Goal: Answer question/provide support

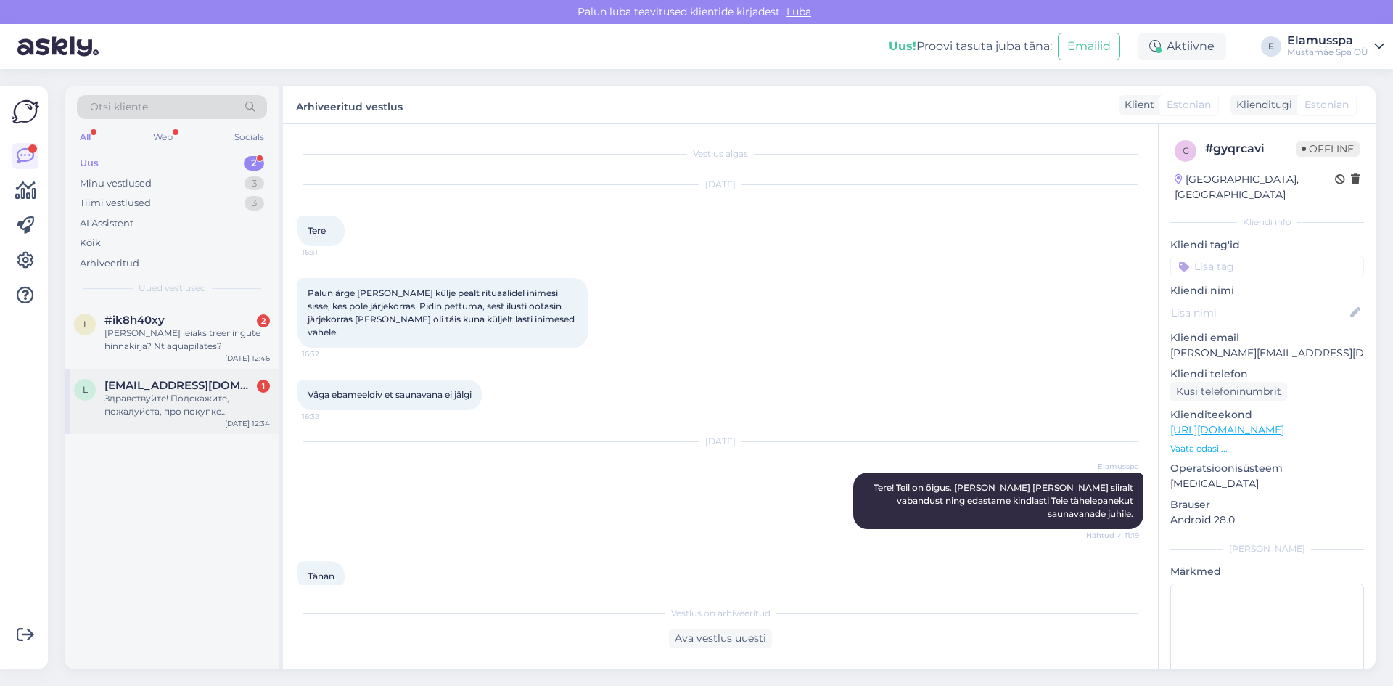
click at [162, 394] on div "Здравствуйте! Подскажите, пожалуйста, про покупке подарочной карты на 100 евро,…" at bounding box center [187, 405] width 165 height 26
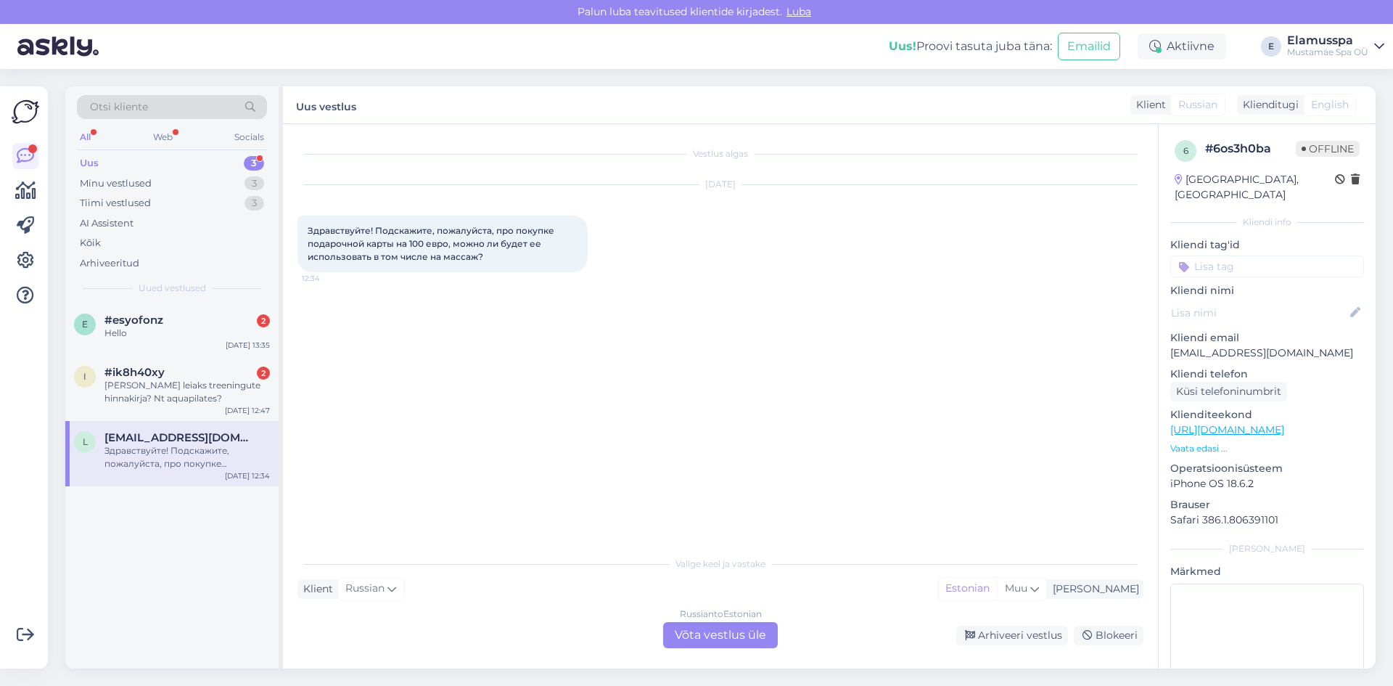
click at [724, 640] on div "Russian to Estonian Võta vestlus üle" at bounding box center [720, 635] width 115 height 26
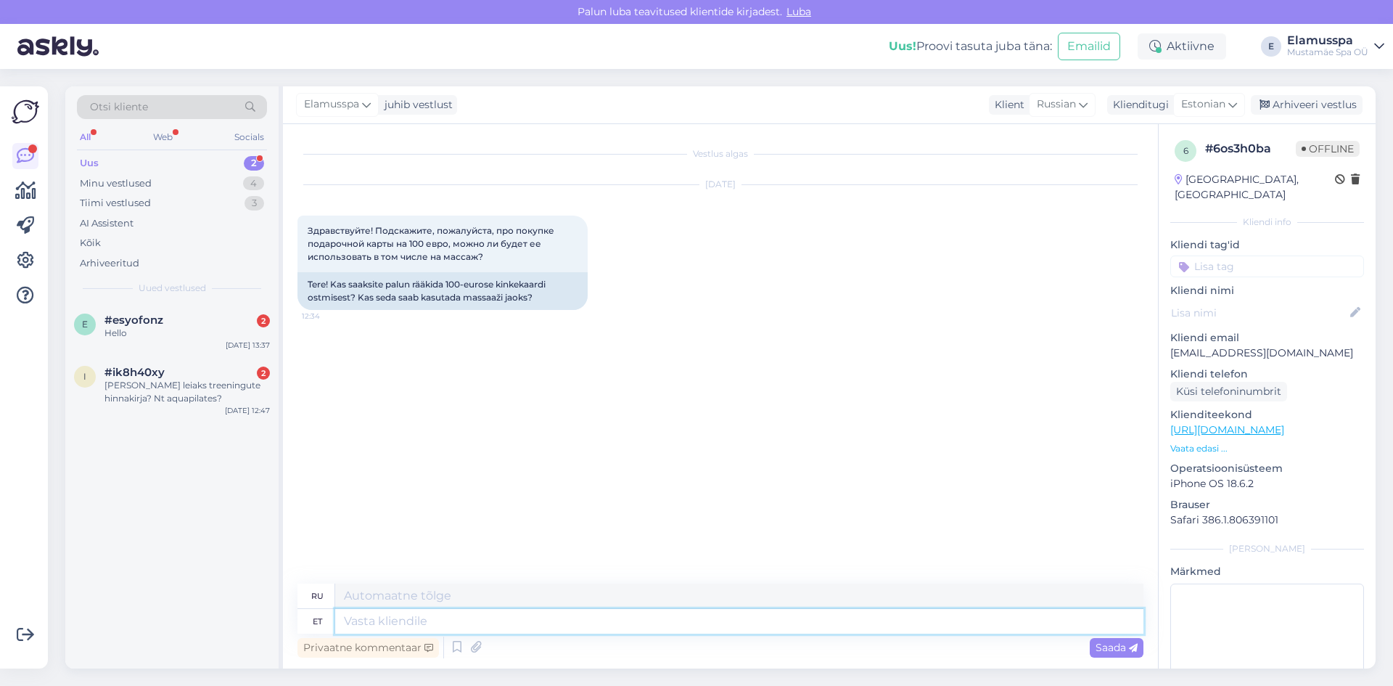
click at [694, 627] on textarea at bounding box center [739, 621] width 808 height 25
type textarea "L"
type textarea "Добрый"
type textarea "Хороший"
type textarea "Д"
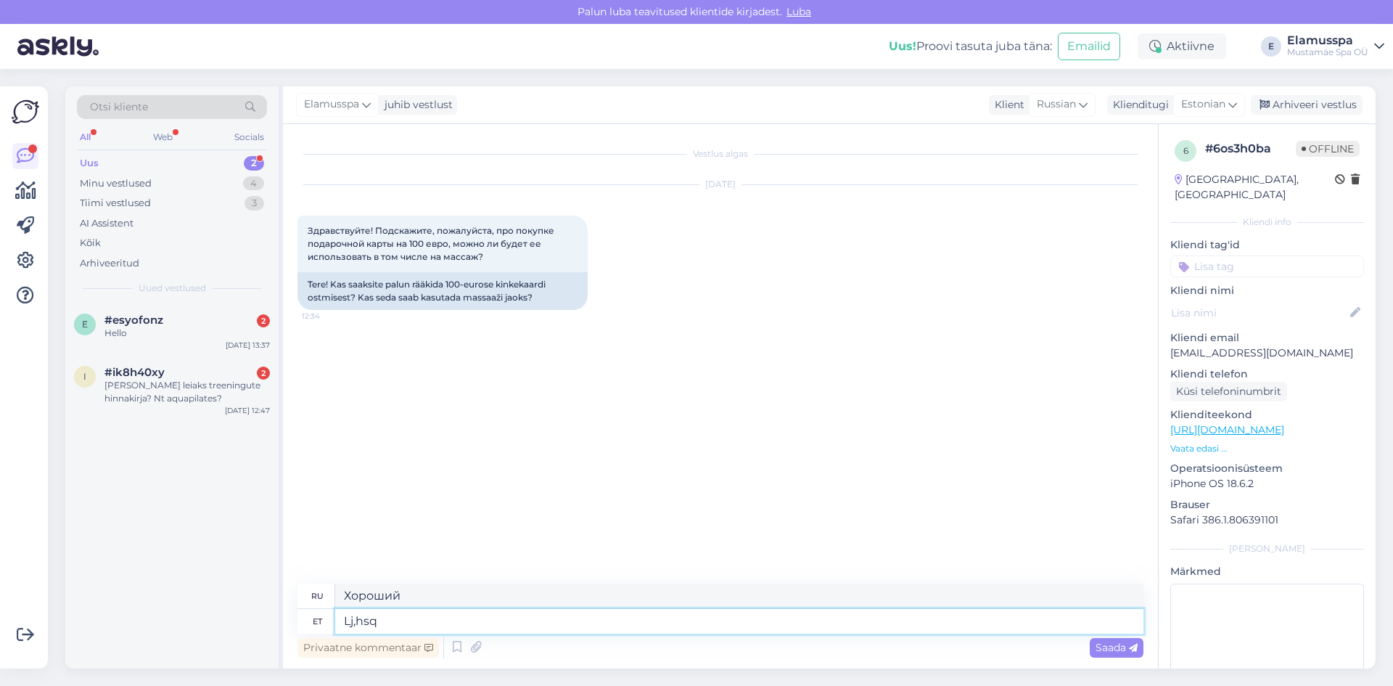
type textarea "Lj,hsq l"
type textarea "Lj,hsq"
type textarea "Lj,hsq lty"
type textarea "Lj,hsq ltym!"
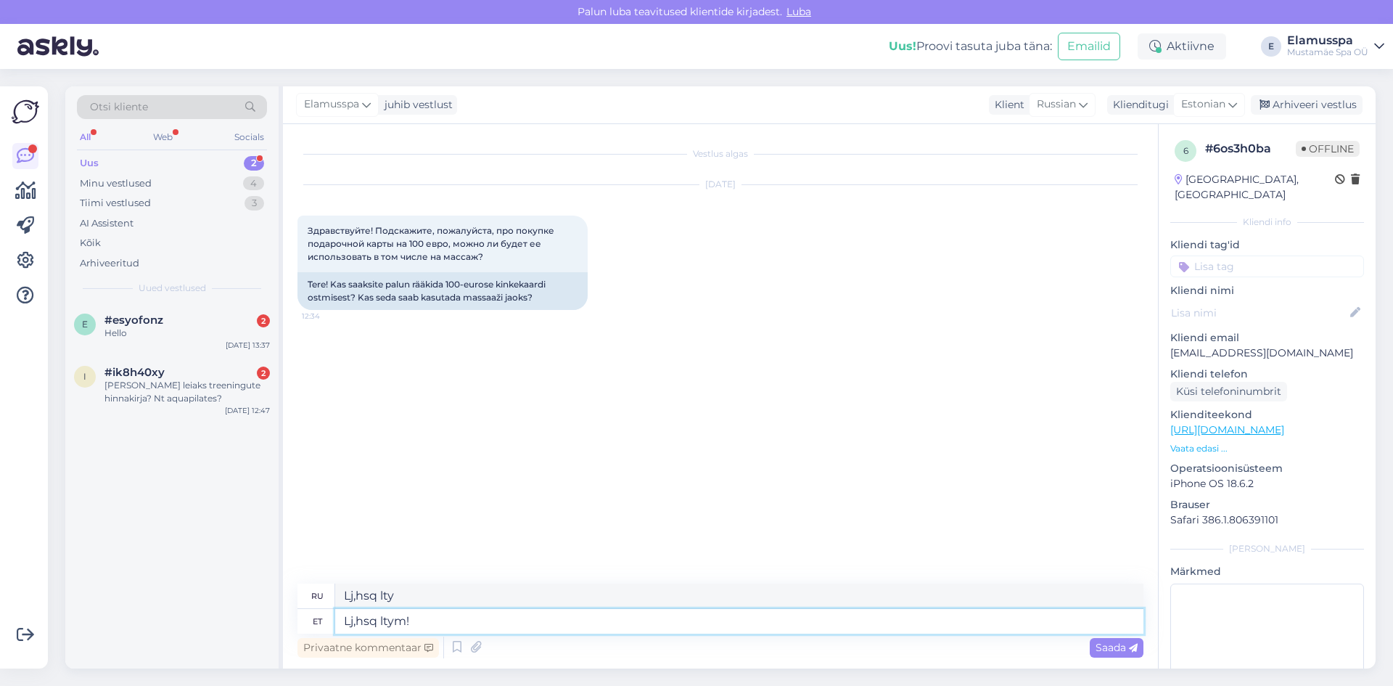
type textarea "Lj,hsq ltym!"
type textarea "L"
type textarea "[PERSON_NAME]"
type textarea "Доб"
type textarea "День"
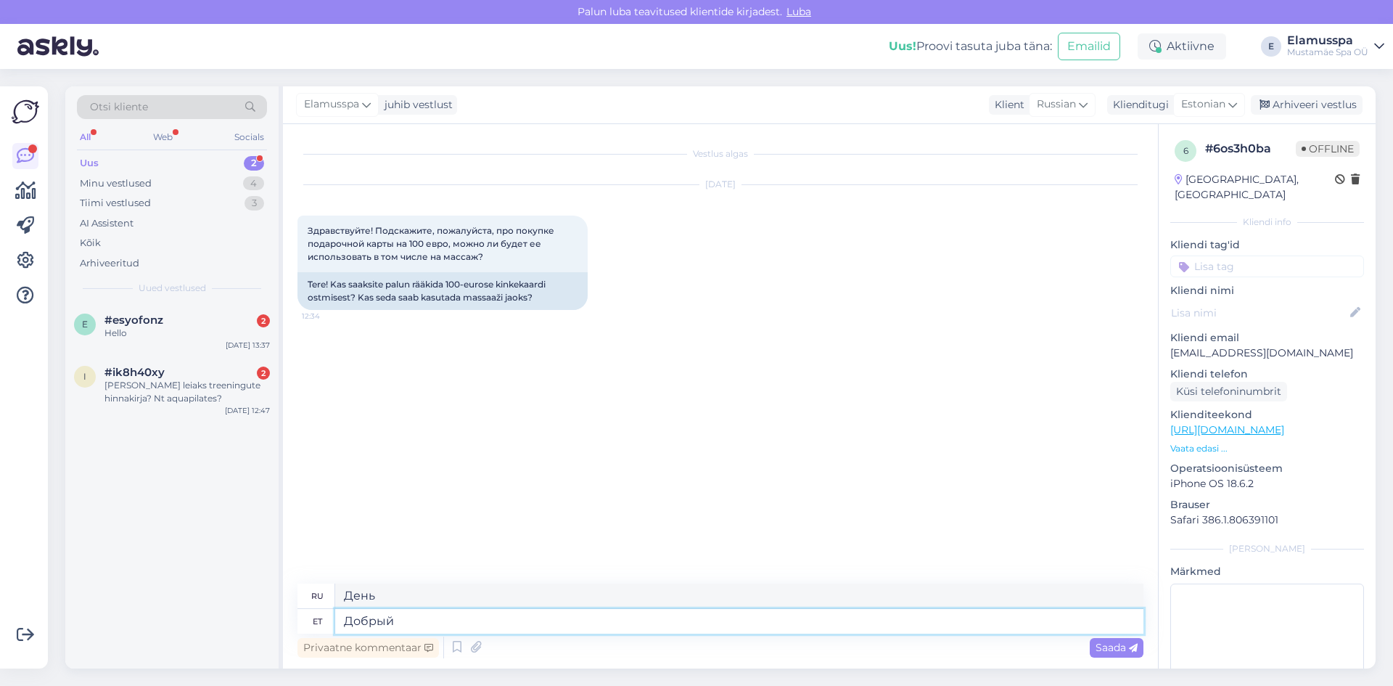
type textarea "Добрый"
type textarea "Хороший"
type textarea "Д"
type textarea "т"
type textarea "еуку"
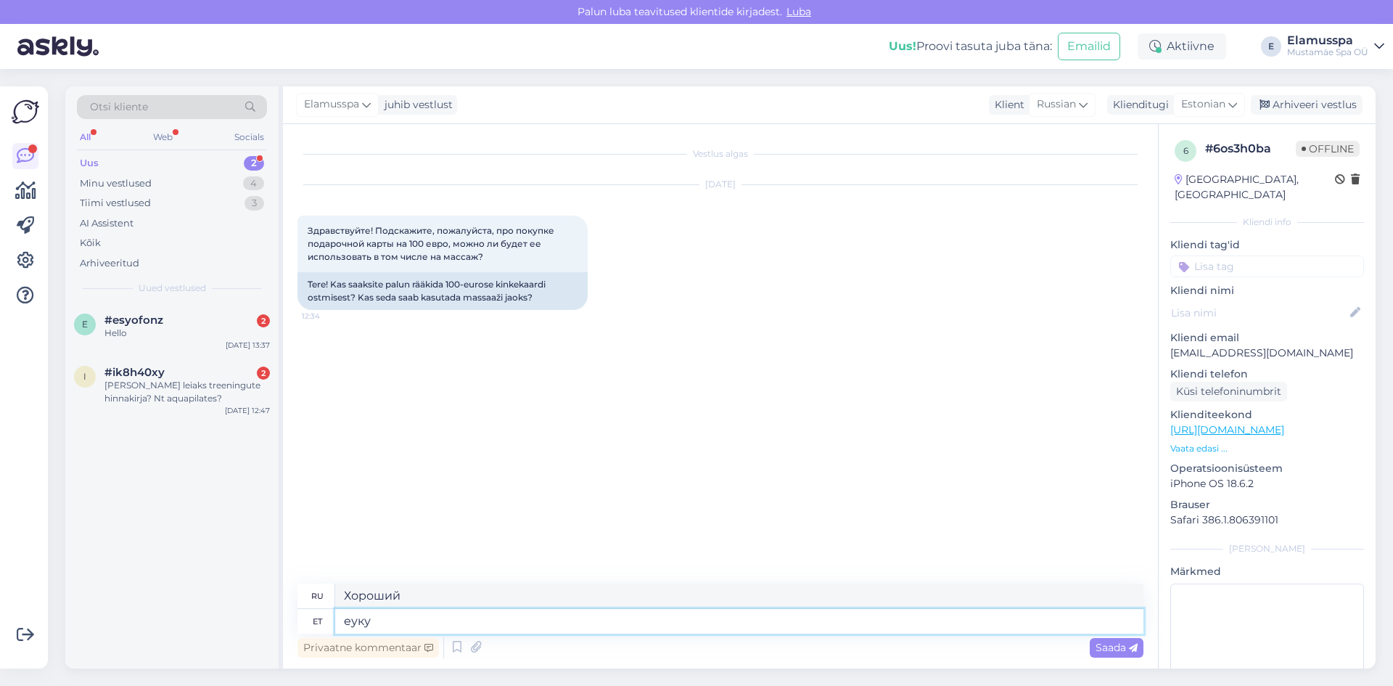
type textarea "эвку"
type textarea "еуку зэуымфые"
type textarea "Пожалуйста."
type textarea "е"
type textarea "эвку"
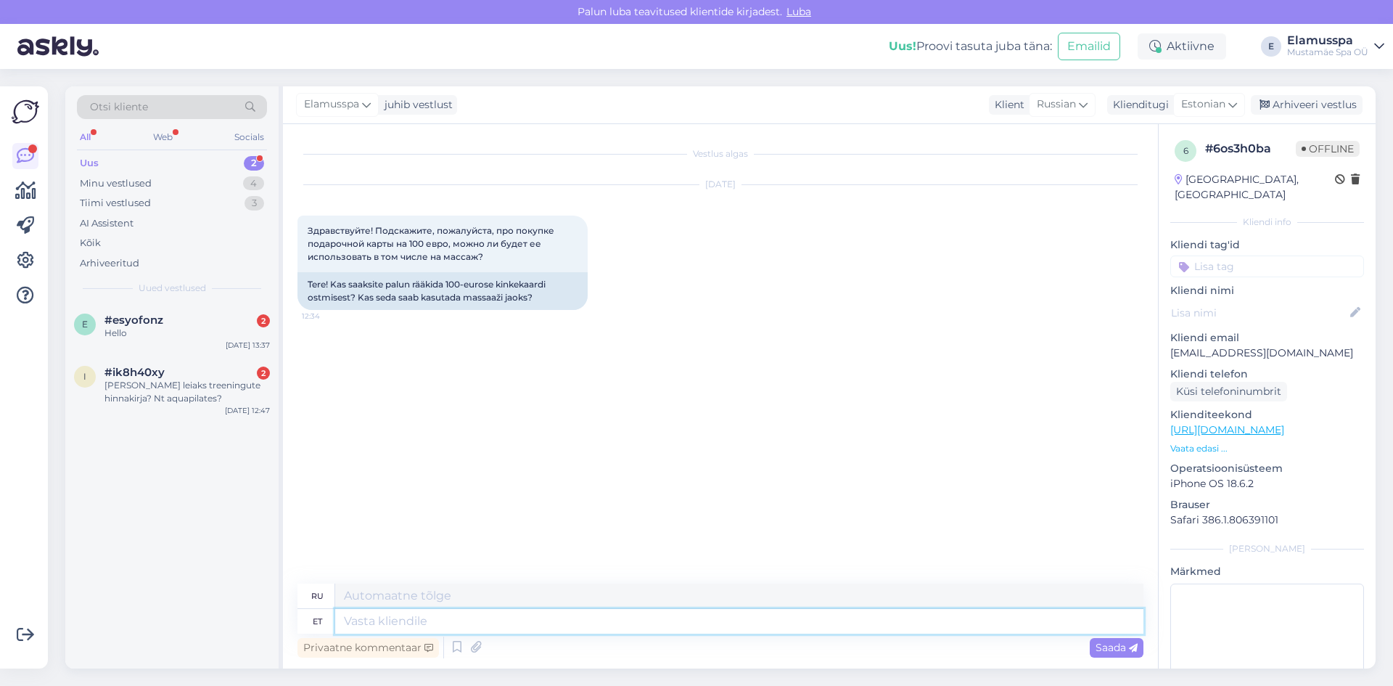
click at [674, 621] on textarea at bounding box center [739, 621] width 808 height 25
type textarea "."
type textarea "Доб"
type textarea ".д"
type textarea "Добрый"
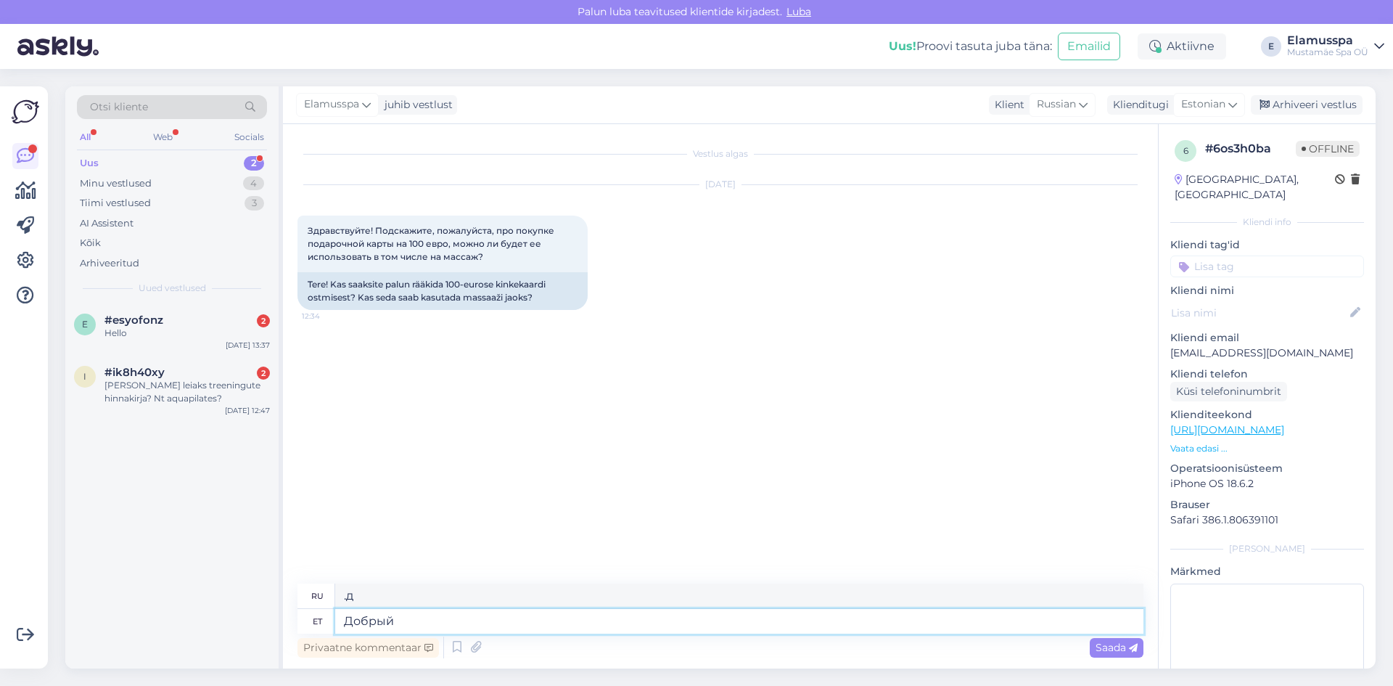
type textarea "Хороший"
type textarea "Добрый ден"
type textarea "Добрый день"
type textarea "Добрый день!"
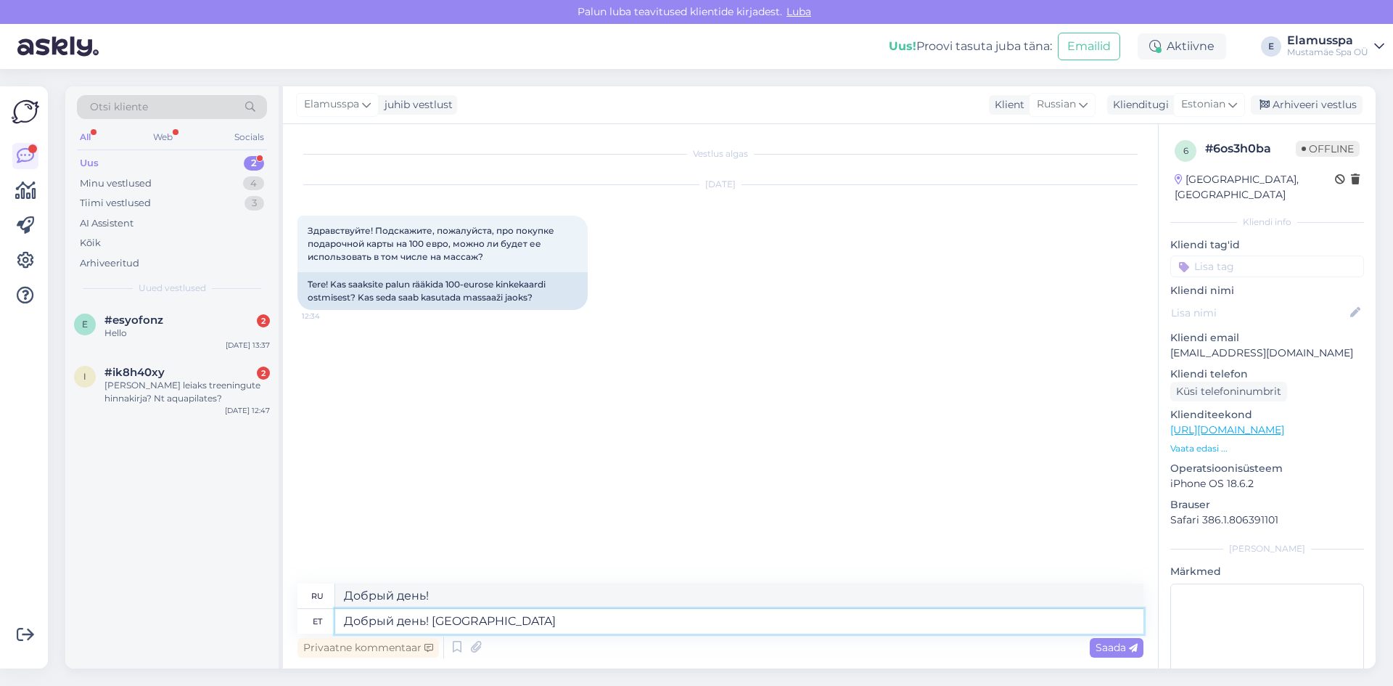
type textarea "Добрый день! Подарочны"
type textarea "Добрый день! [GEOGRAPHIC_DATA]"
type textarea "Добрый день! Подарочные"
type textarea "Добрый день! Подарочные карту"
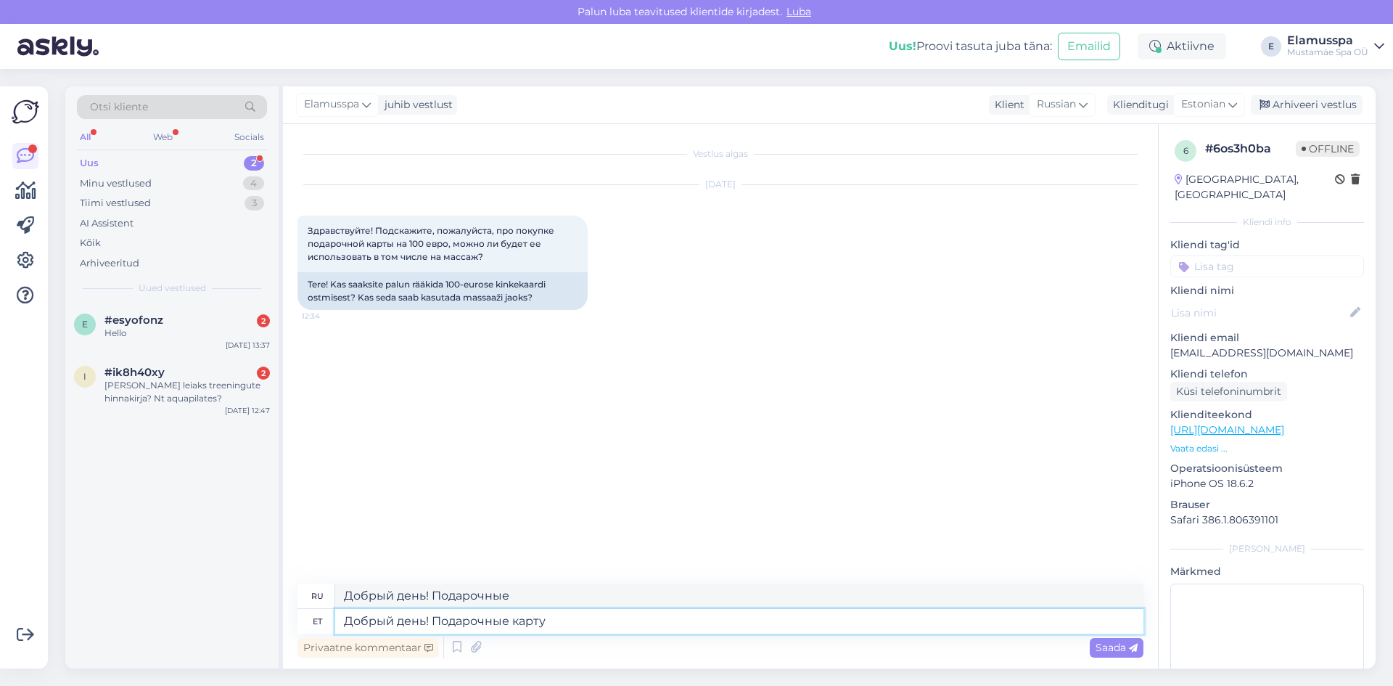
type textarea "Добрый день! Подарочные карты"
type textarea "Добрый день! Подарочные карты можно ис"
type textarea "Добрый день! Возможны подарочные карты"
type textarea "Добрый день! Подарочные карты можно использовать пр"
type textarea "Добрый день! Подарочные карты можно использовать"
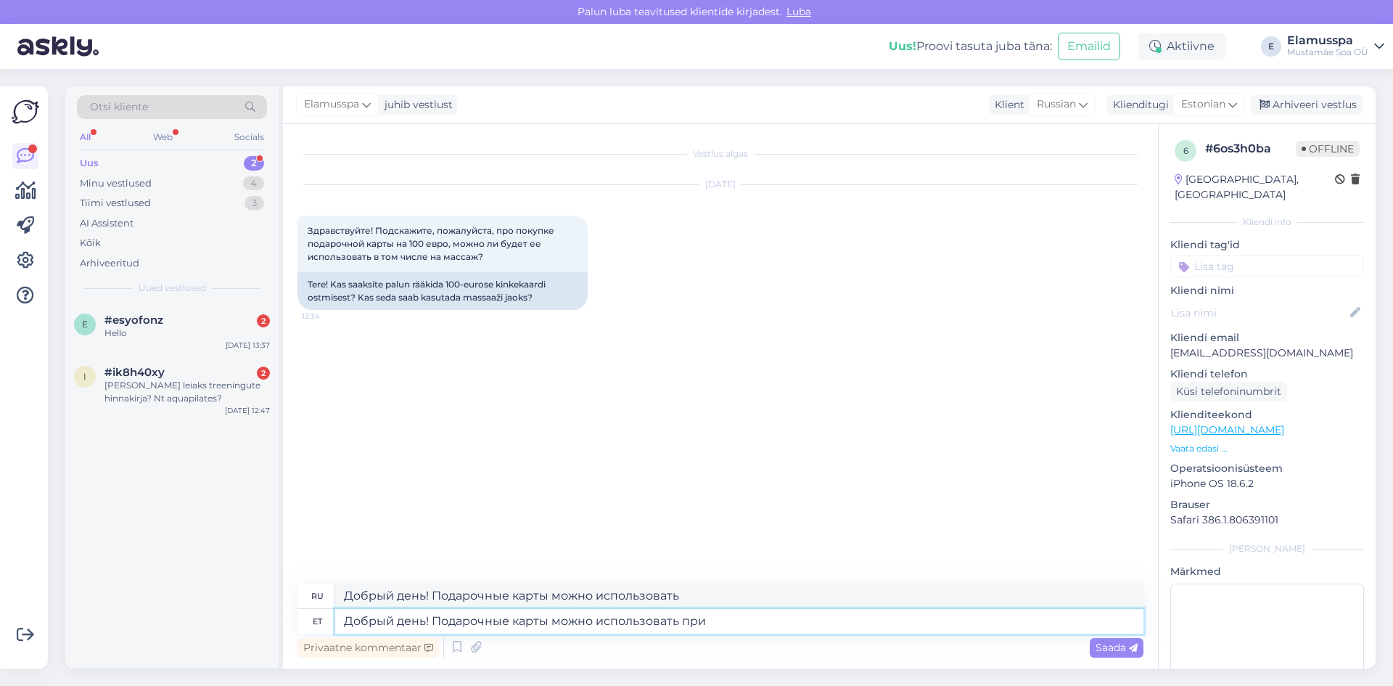
type textarea "Добрый день! Подарочные карты можно использовать при"
type textarea "Добрый день! Подарочные карты можно использовать по адресу"
type textarea "Добрый день! Подарочные карты можно использовать при покупке би"
type textarea "Добрый день! Подарочные карты можно использовать при покупке."
type textarea "Добрый день! Подарочные карты можно использовать при покупке билетов,"
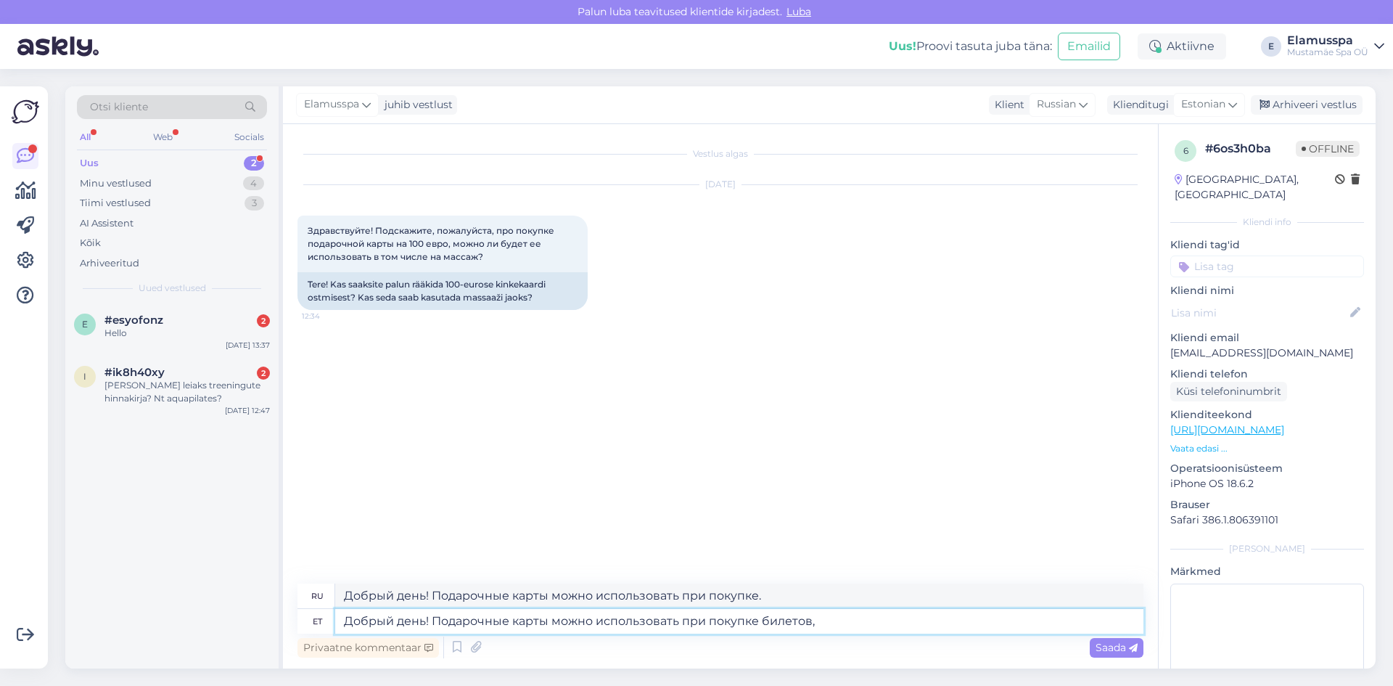
type textarea "Добрый день! Подарочные карты можно использовать при покупке билетов,"
type textarea "Добрый день! Подарочные карты можно использовать при покупке билетов, на бар"
type textarea "Добрый день! Подарочные карты можно использовать при покупке билетов, на"
type textarea "Добрый день! Подарочные карты можно использовать при покупке билетов, на баре, в"
type textarea "Добрый день! Подарочные карты можно использовать при покупке билетов, в баре,"
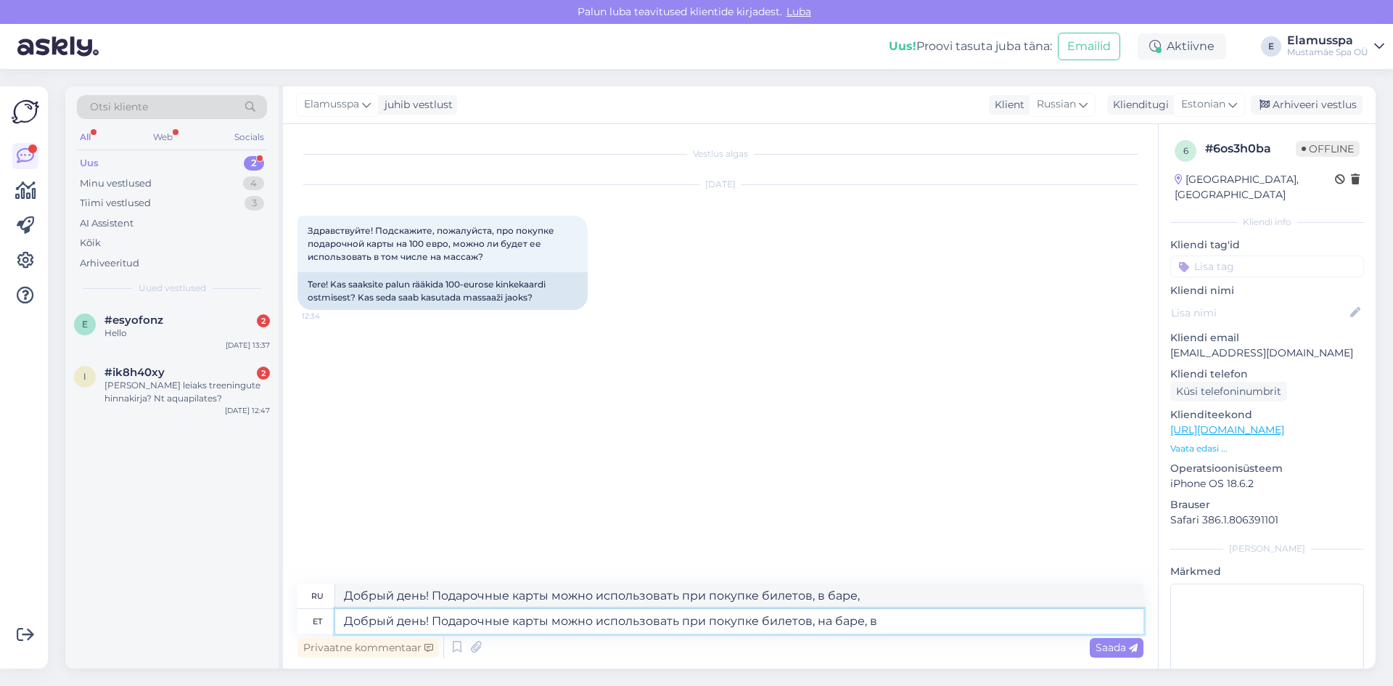
type textarea "Добрый день! Подарочные карты можно использовать при покупке билетов, на баре, …"
type textarea "Добрый день! Подарочные карты можно использовать при покупке билетов, в баре, в"
type textarea "Добрый день! Подарочные карты можно использовать при покупке билетов, на баре, …"
type textarea "Добрый день! Подарочные карты можно использовать при покупке билетов, в баре, в…"
type textarea "Добрый день! Подарочные карты можно использовать при покупке билетов, на баре, …"
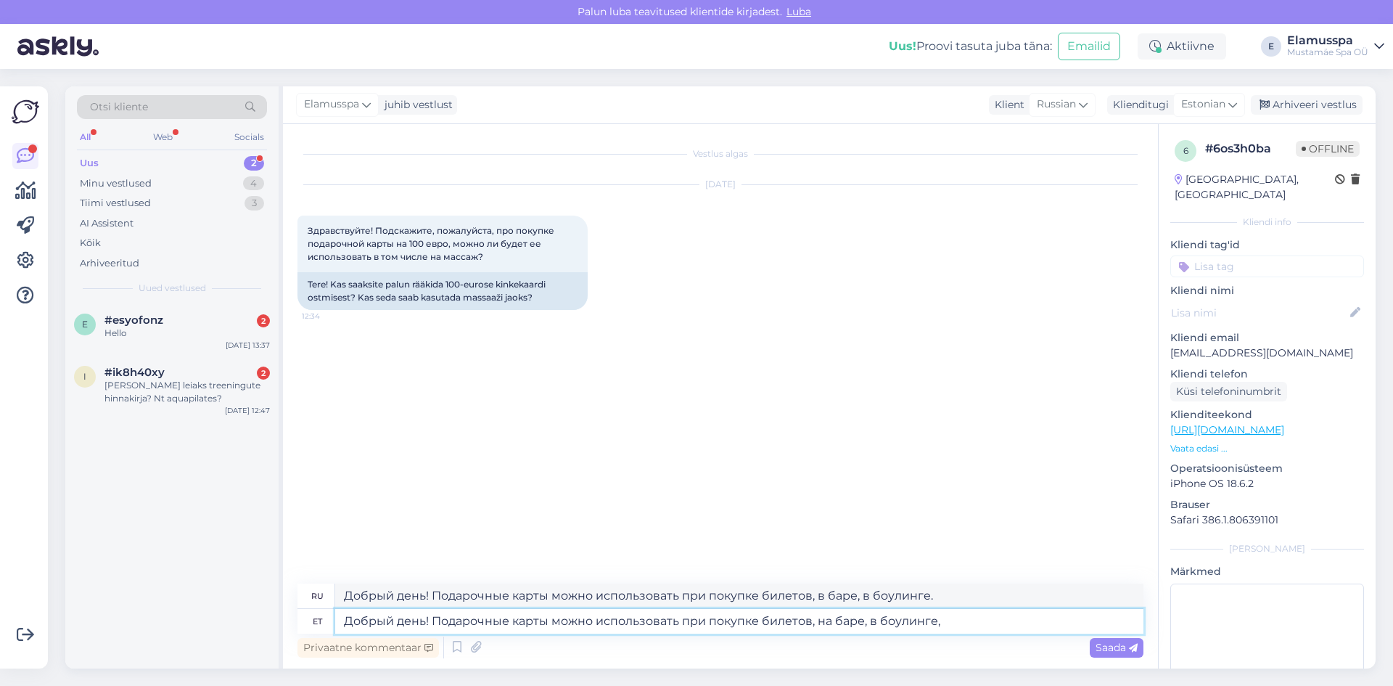
type textarea "Добрый день! Подарочные карты можно использовать при покупке билетов, в баре, в…"
type textarea "Добрый день! Подарочные карты можно использовать при покупке билетов, на баре, …"
type textarea "Добрый день! Подарочные карты можно использовать при покупке билетов, в баре, б…"
type textarea "Добрый день! Подарочные карты можно использовать при покупке билетов, на баре, …"
type textarea "Добрый день! Подарочные карты можно использовать при покупке билетов, в баре, б…"
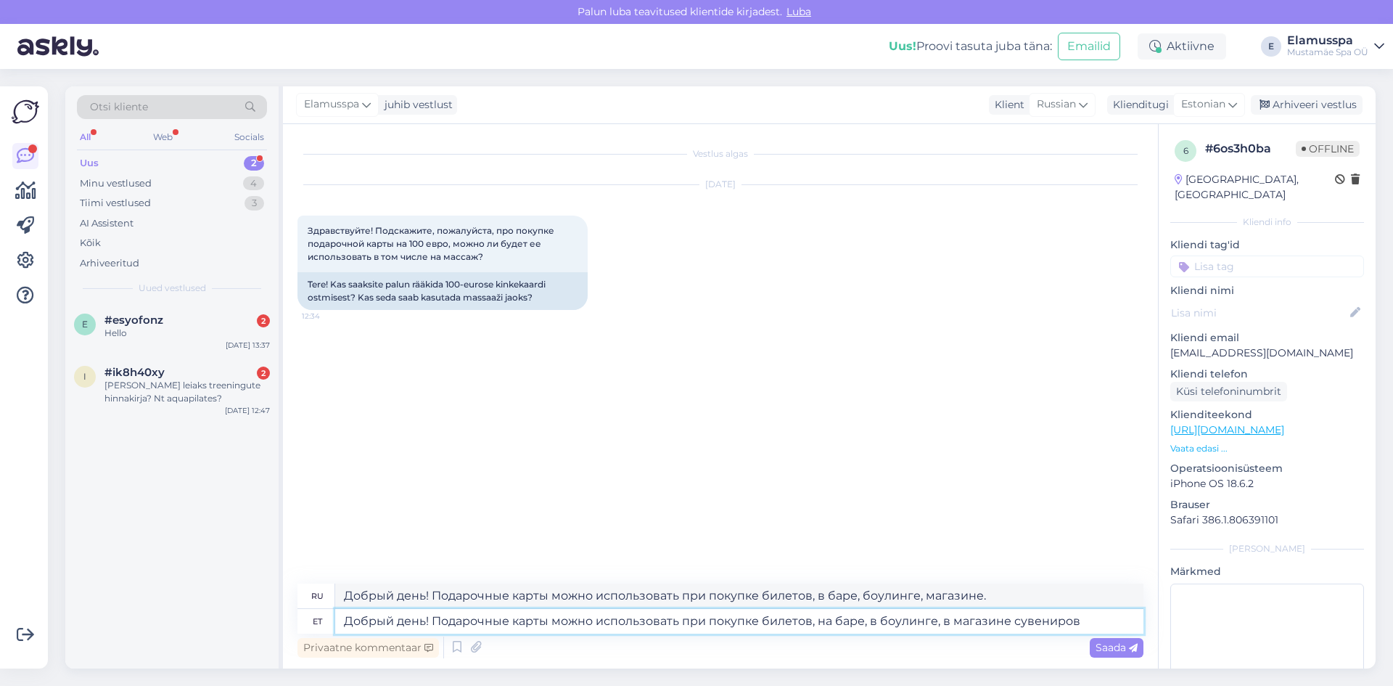
type textarea "Добрый день! Подарочные карты можно использовать при покупке билетов, на баре, …"
type textarea "Добрый день! Подарочные карты можно использовать при покупке билетов, в баре, б…"
type textarea "Добрый день! Подарочные карты можно использовать при покупке билетов, на баре, …"
type textarea "Добрый день! Подарочные карты можно использовать при покупке билетов, в баре, б…"
type textarea "Добрый день! Подарочные карты можно использовать при покупке билетов, на баре, …"
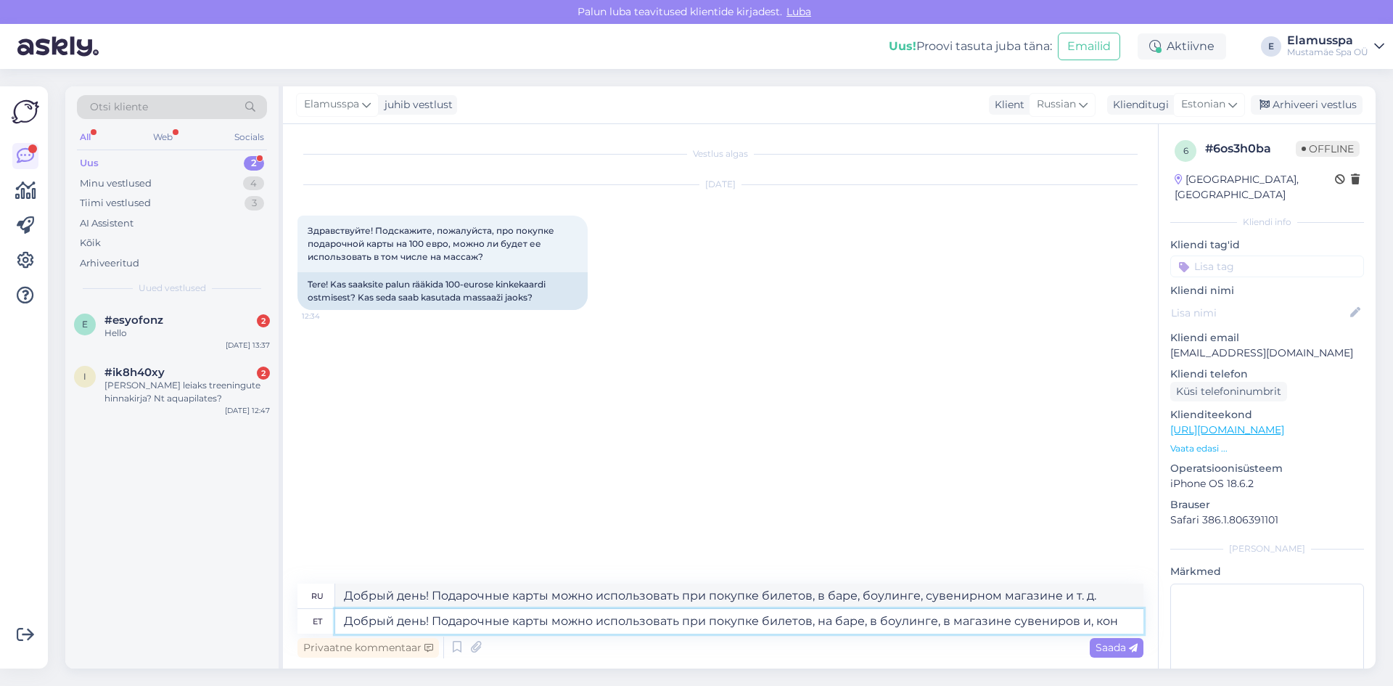
type textarea "Добрый день! Подарочные карты можно использовать при покупке билетов, в баре, б…"
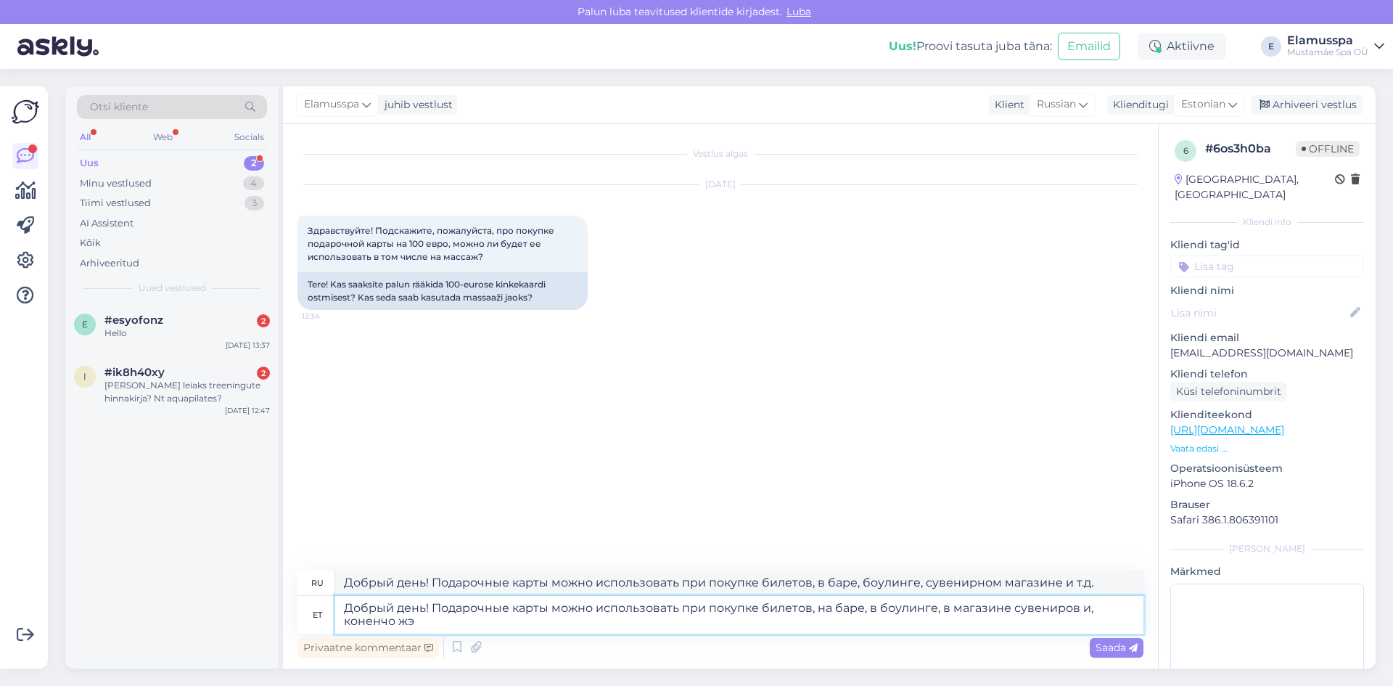
type textarea "Добрый день! Подарочные карты можно использовать при покупке билетов, на баре, …"
type textarea "Добрый день! Подарочные карты можно использовать при покупке билетов, в баре, б…"
type textarea "Добрый день! Подарочные карты можно использовать при покупке билетов, на баре, …"
type textarea "Добрый день! Подарочные карты можно использовать при покупке билетов, в баре, в…"
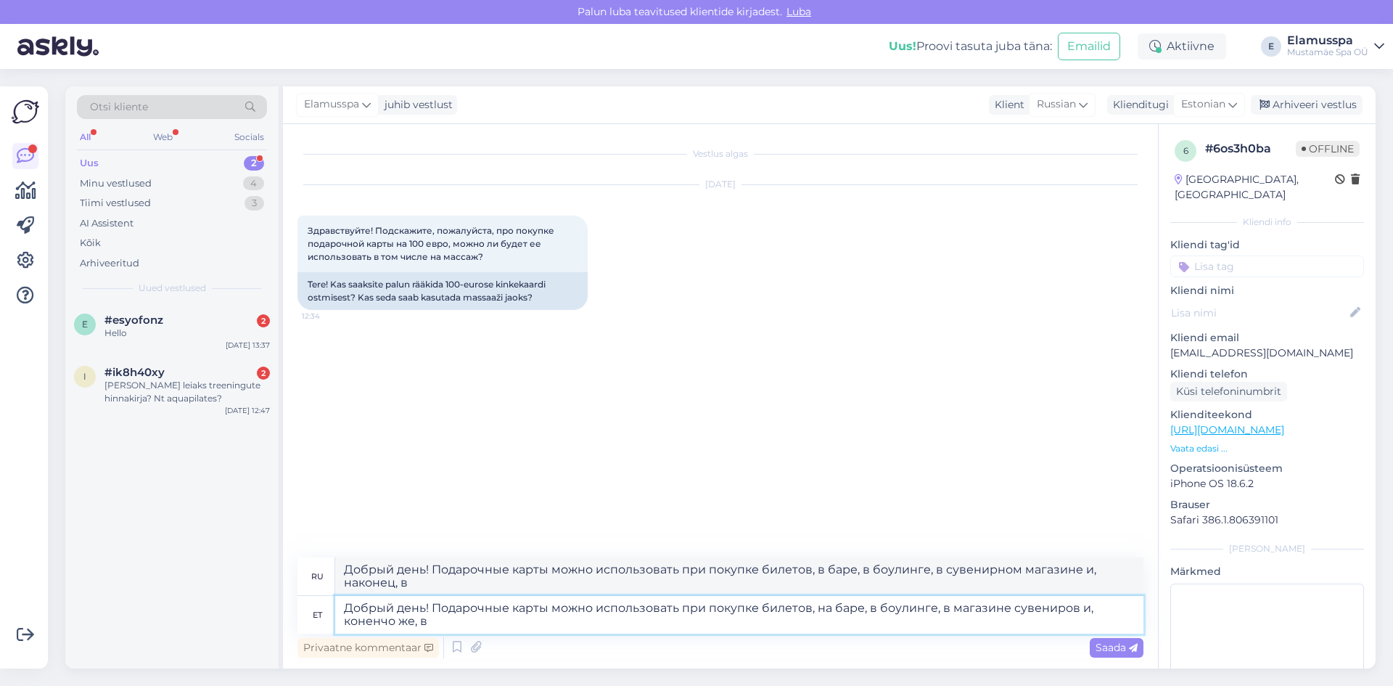
type textarea "Добрый день! Подарочные карты можно использовать при покупке билетов, на баре, …"
type textarea "Добрый день! Подарочные карты можно использовать при покупке билетов, в баре, б…"
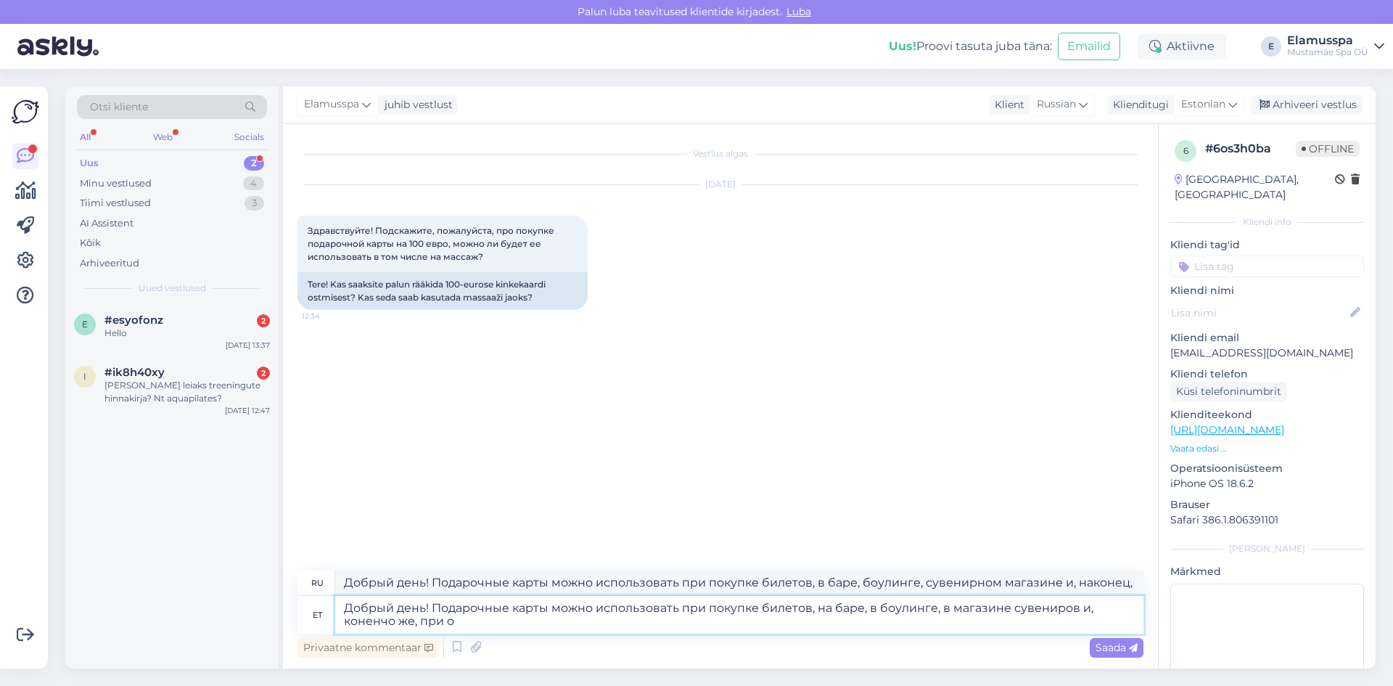
type textarea "Добрый день! Подарочные карты можно использовать при покупке билетов, на баре, …"
type textarea "Добрый день! Подарочные карты можно использовать при покупке билетов, в баре, б…"
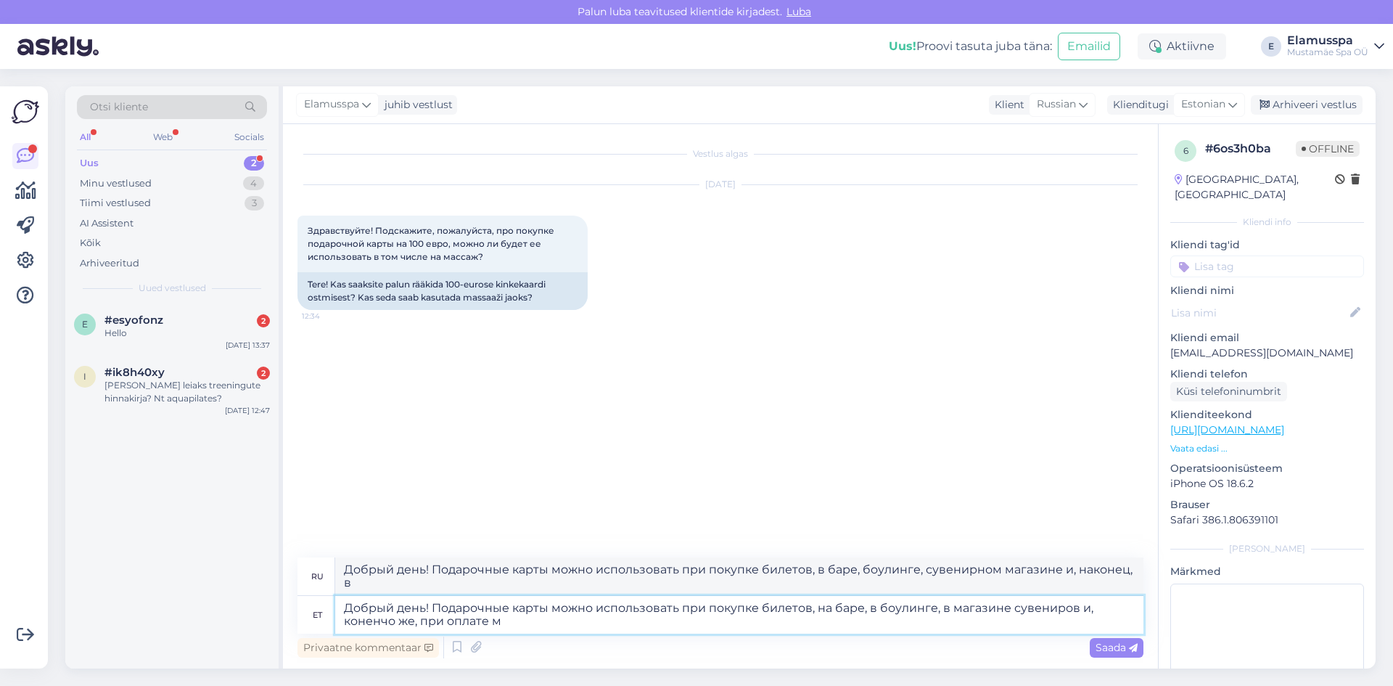
type textarea "Добрый день! Подарочные карты можно использовать при покупке билетов, на баре, …"
type textarea "Добрый день! Подарочные карты можно использовать при покупке билетов, в баре, б…"
type textarea "Добрый день! Подарочные карты можно использовать при покупке билетов, на баре, …"
type textarea "Добрый день! Подарочные карты можно использовать при покупке билетов, в баре, б…"
type textarea "Добрый день! Подарочные карты можно использовать при покупке билетов, на баре, …"
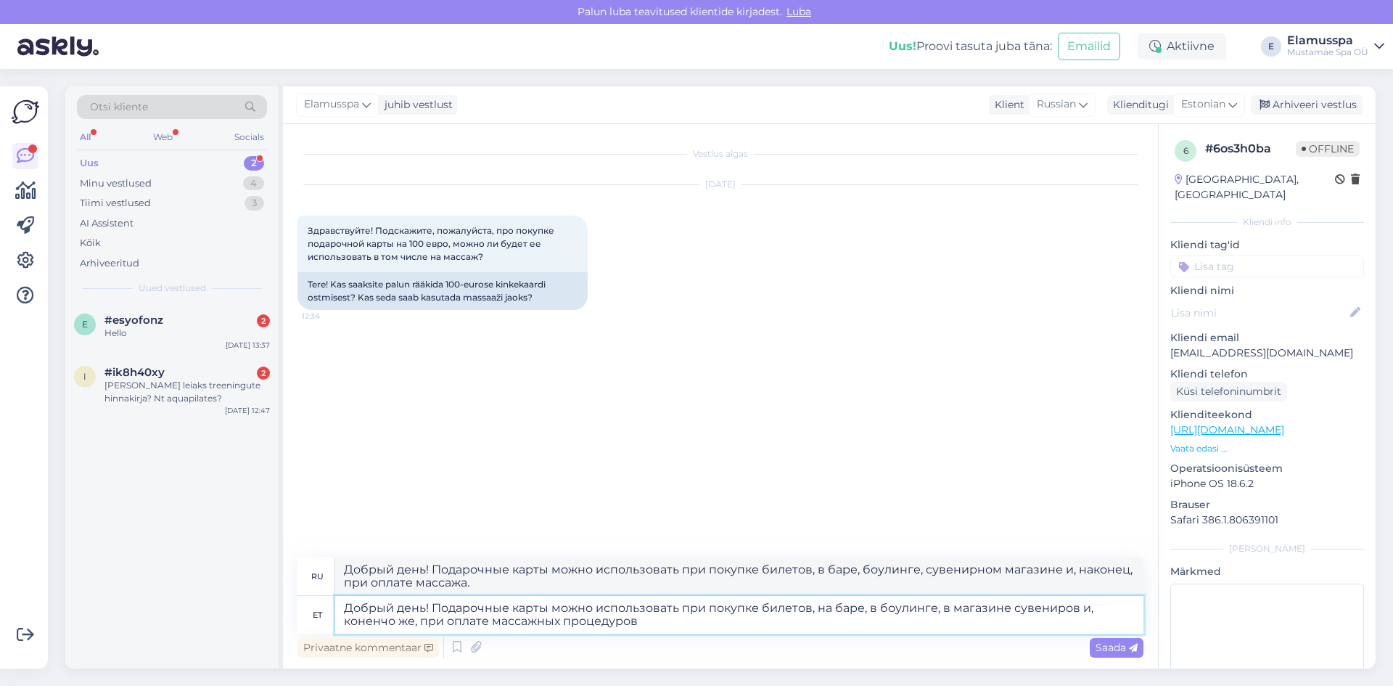
type textarea "Добрый день! Подарочные карты можно использовать при покупке билетов, в баре, б…"
type textarea "Добрый день! Подарочные карты можно использовать при покупке билетов, на баре, …"
type textarea "Добрый день! Подарочные карты можно использовать при покупке билетов, в баре, б…"
type textarea "Добрый день! Подарочные карты можно использовать при покупке билетов, на баре, …"
type textarea "Добрый день! Подарочные карты можно использовать при покупке билетов, в баре, б…"
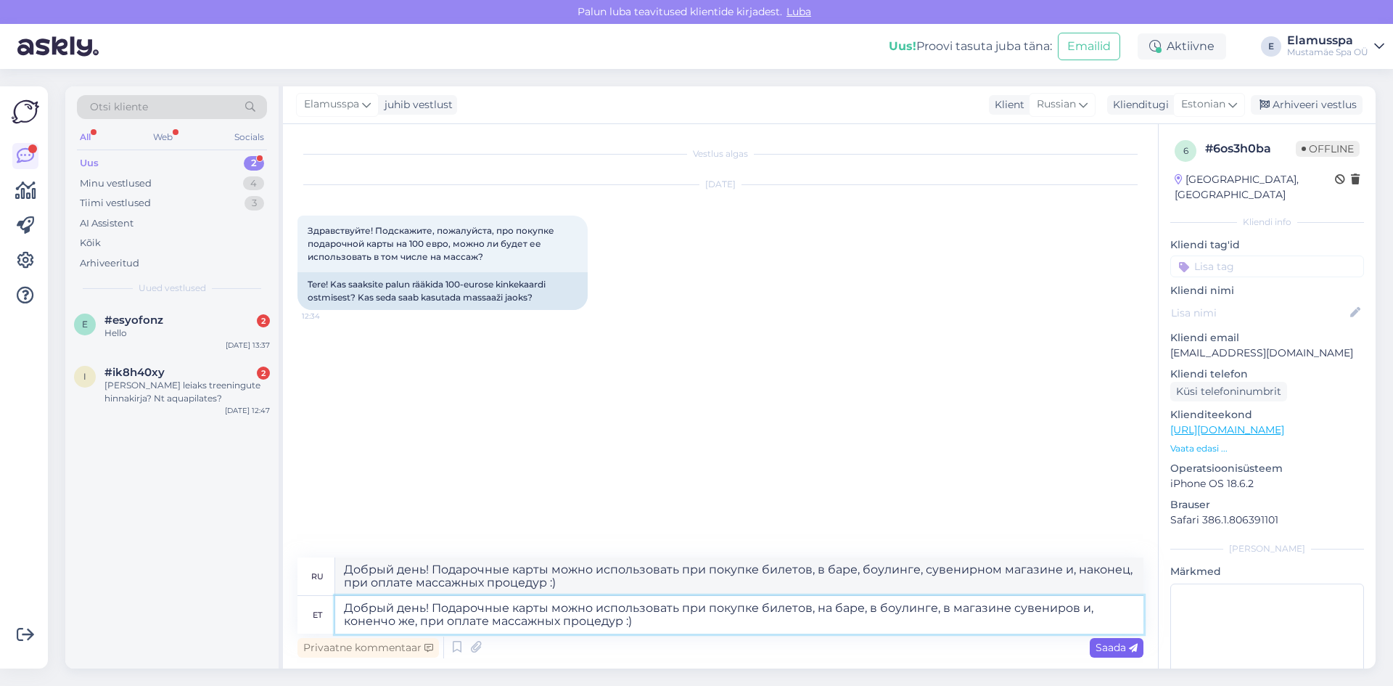
type textarea "Добрый день! Подарочные карты можно использовать при покупке билетов, на баре, …"
click at [1107, 652] on span "Saada" at bounding box center [1117, 647] width 42 height 13
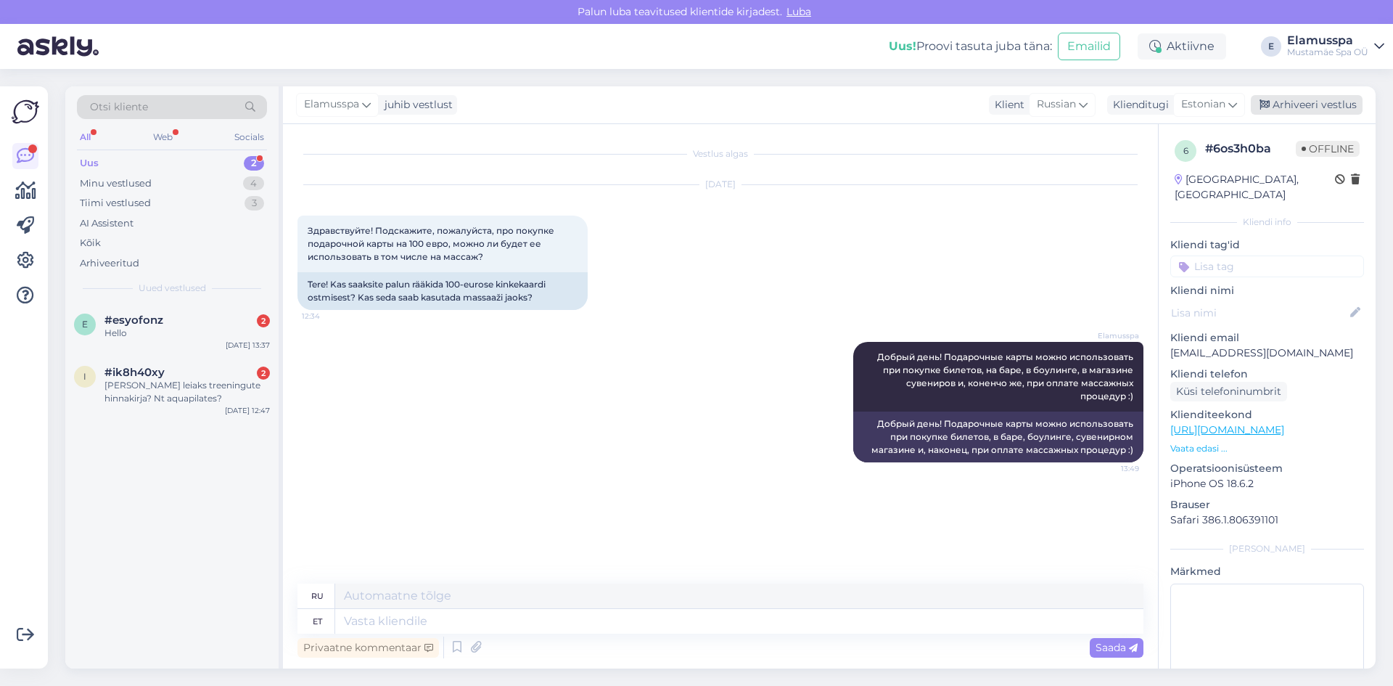
click at [1312, 98] on div "Arhiveeri vestlus" at bounding box center [1307, 105] width 112 height 20
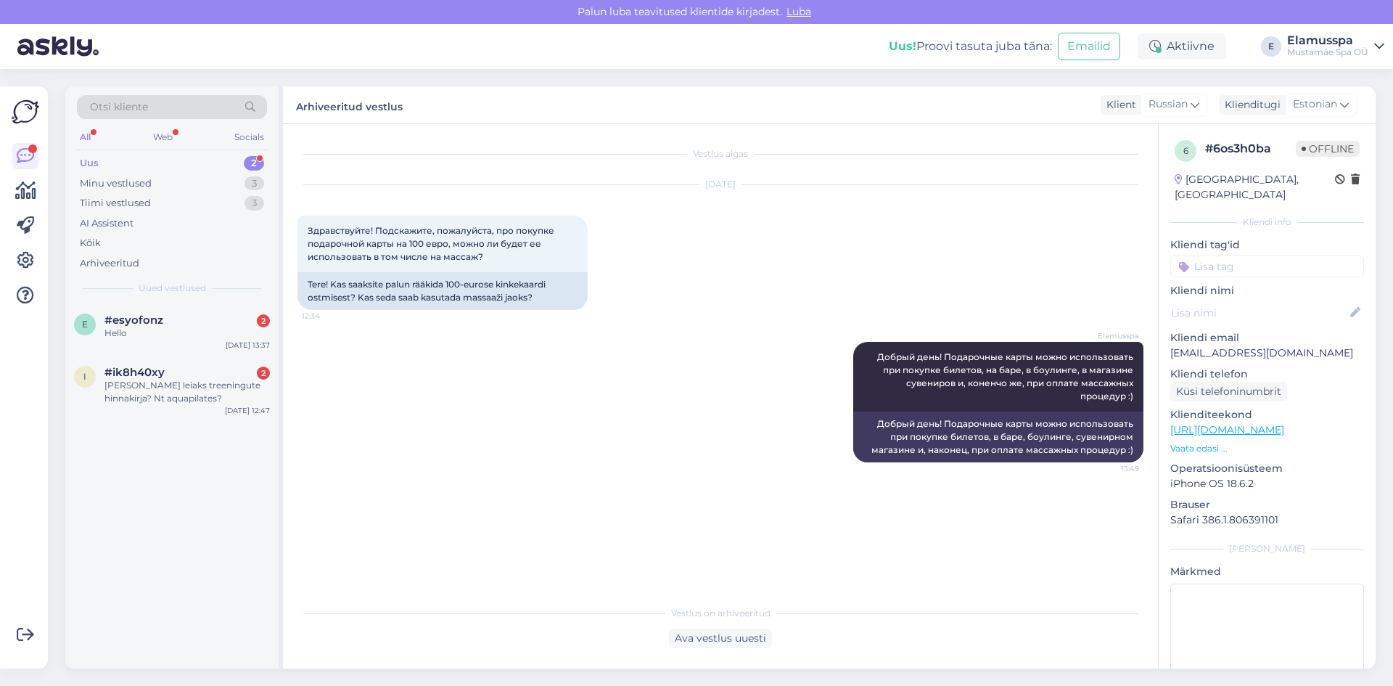
click at [113, 446] on div "e #esyofonz 2 Hello [DATE] 13:37 i #ik8h40xy 2 [PERSON_NAME] leiaks treeningute…" at bounding box center [171, 485] width 213 height 365
click at [136, 401] on div "[PERSON_NAME] leiaks treeningute hinnakirja? Nt aquapilates?" at bounding box center [187, 392] width 165 height 26
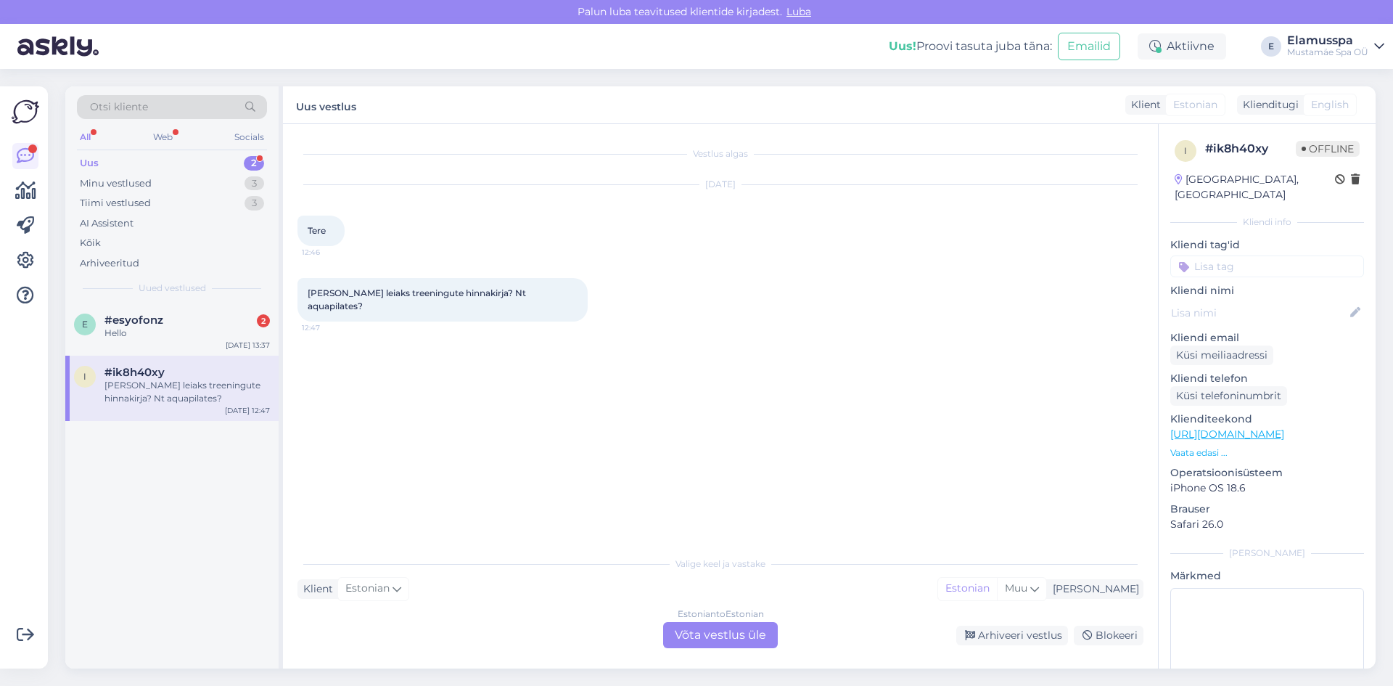
click at [713, 624] on div "Estonian to Estonian Võta vestlus üle" at bounding box center [720, 635] width 115 height 26
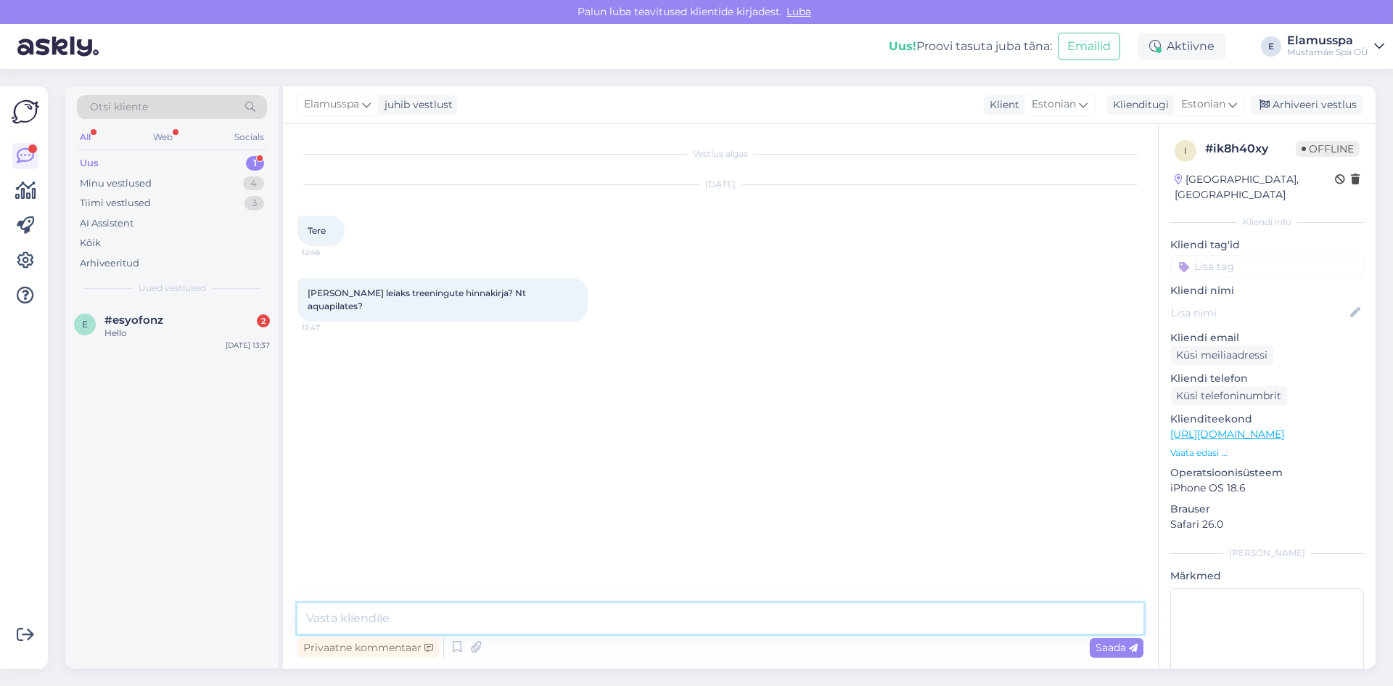
click at [506, 623] on textarea at bounding box center [721, 618] width 846 height 30
type textarea "t"
type textarea "Tere! Ostes pilet ujulasse või spaasse saate õigust ka vesiaeroobikast osa [PER…"
click at [1107, 641] on span "Saada" at bounding box center [1117, 647] width 42 height 13
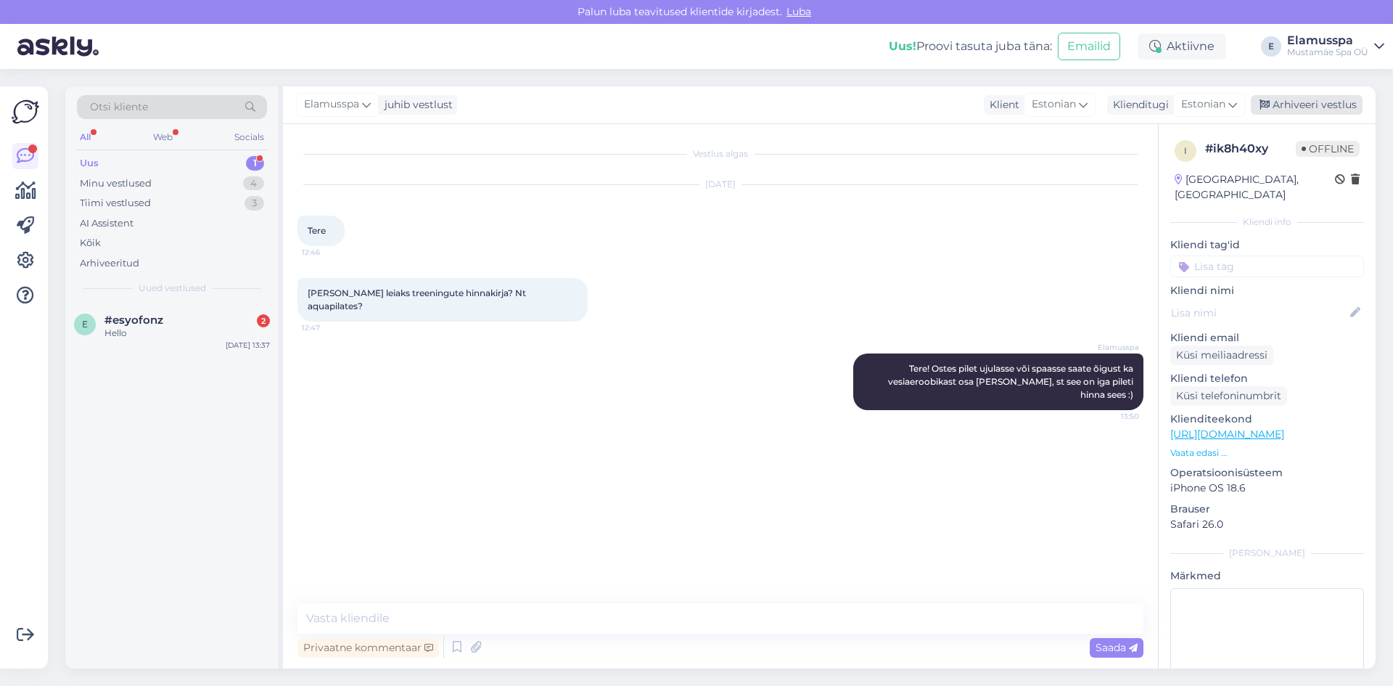
click at [1322, 113] on div "Arhiveeri vestlus" at bounding box center [1307, 105] width 112 height 20
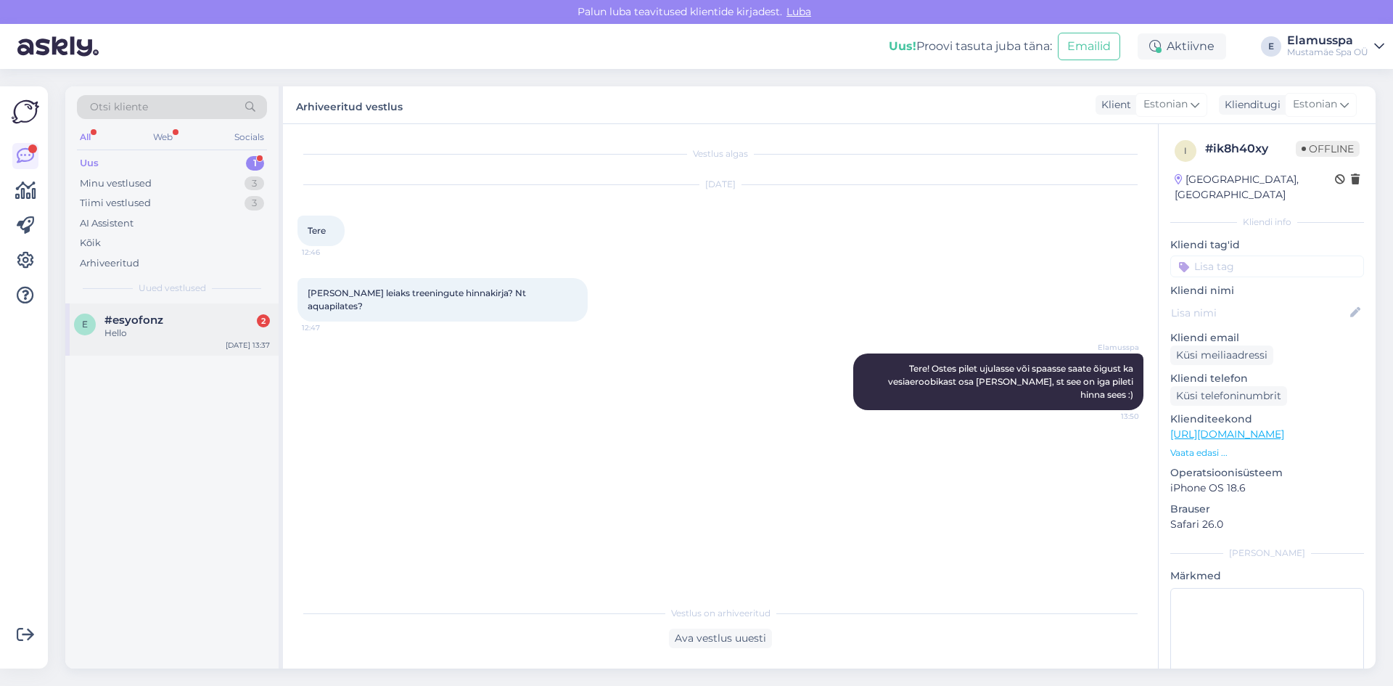
click at [191, 319] on div "#esyofonz 2" at bounding box center [187, 320] width 165 height 13
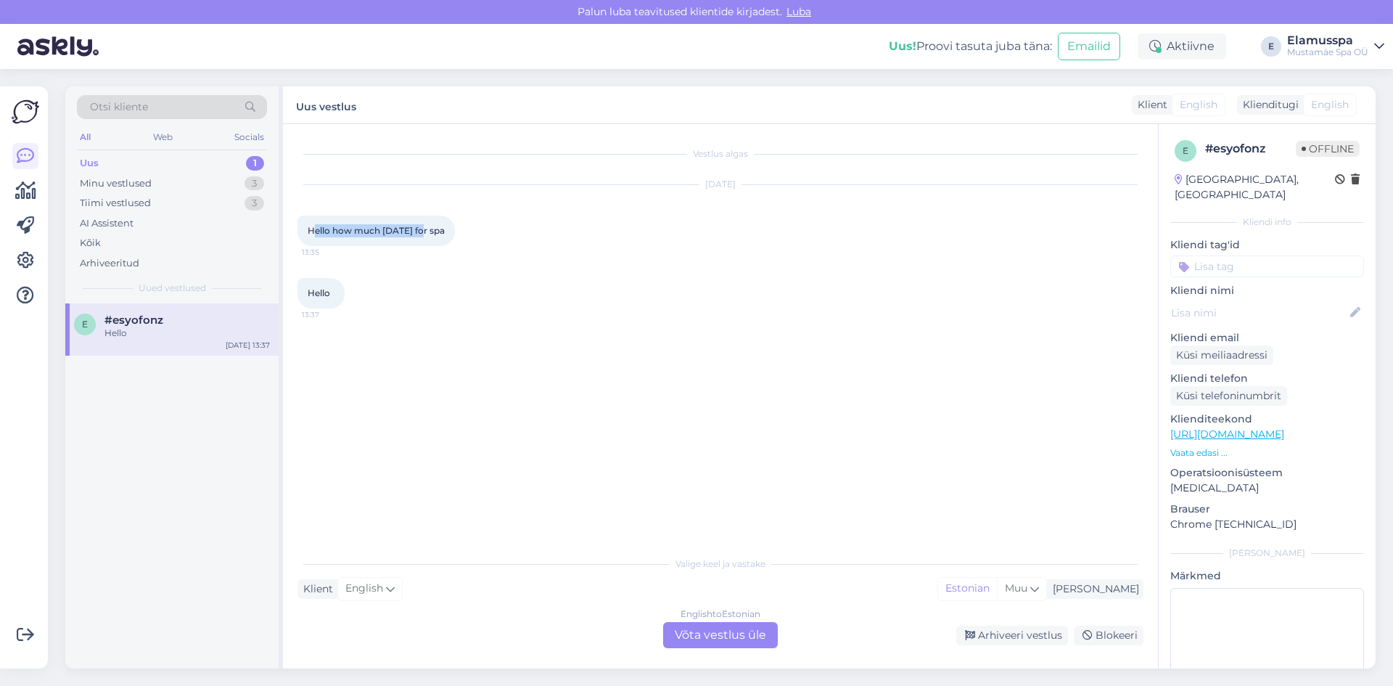
drag, startPoint x: 312, startPoint y: 230, endPoint x: 422, endPoint y: 234, distance: 109.7
click at [422, 234] on span "Hello how much [DATE] for spa" at bounding box center [376, 230] width 137 height 11
click at [364, 282] on div "Hello 13:37" at bounding box center [721, 293] width 846 height 62
click at [696, 639] on div "English to Estonian Võta vestlus üle" at bounding box center [720, 635] width 115 height 26
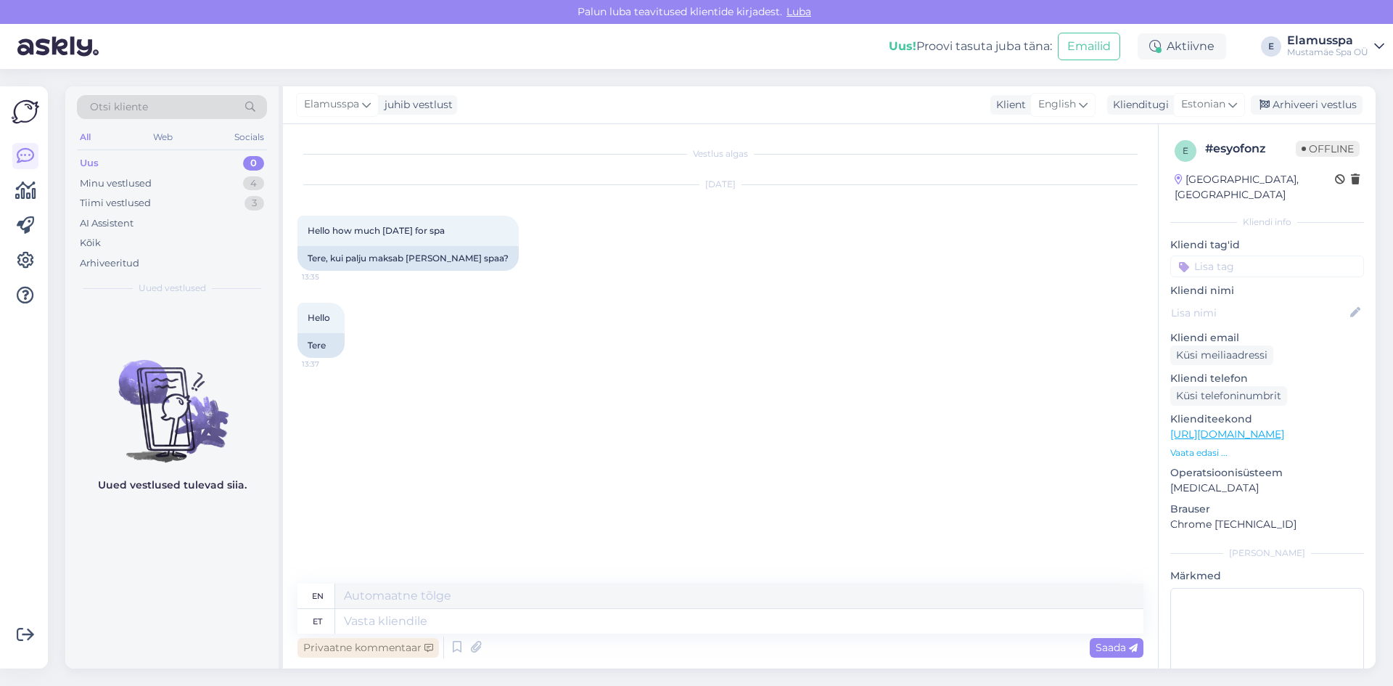
click at [402, 638] on div "Privaatne kommentaar" at bounding box center [369, 648] width 142 height 20
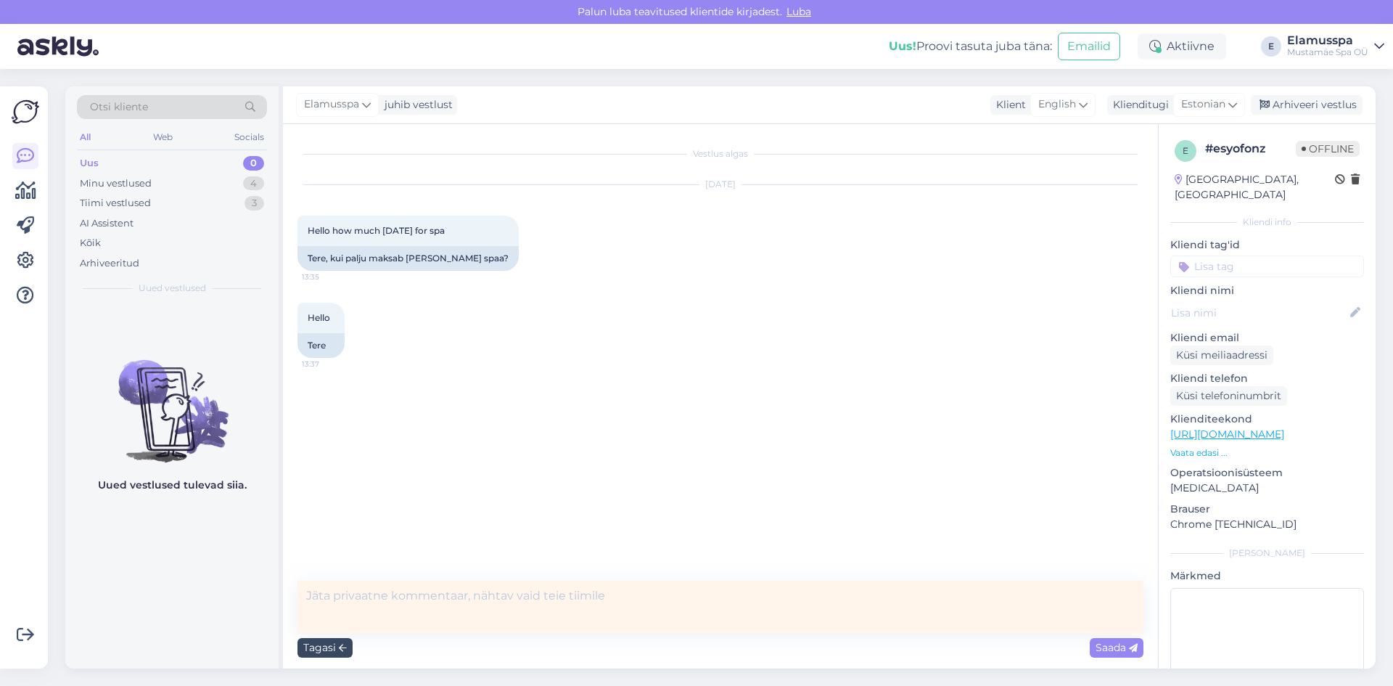
click at [347, 642] on div "Tagasi" at bounding box center [325, 648] width 55 height 20
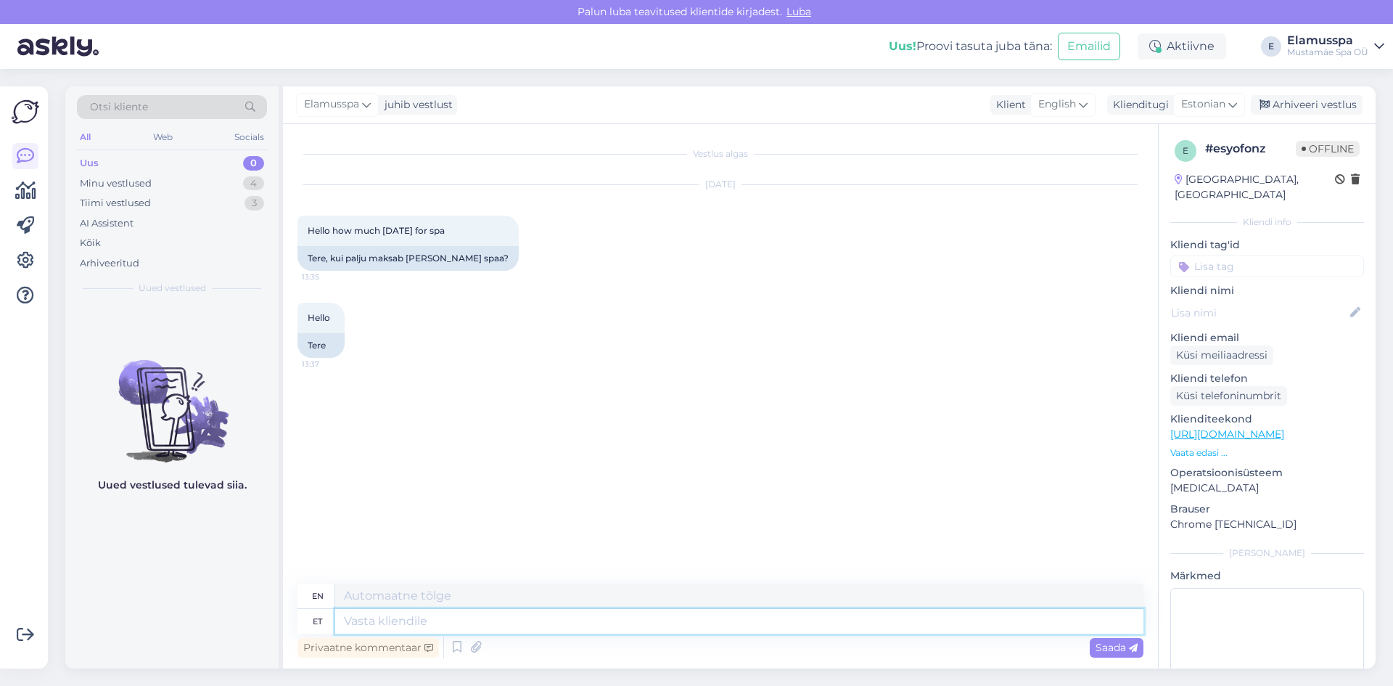
click at [359, 623] on textarea at bounding box center [739, 621] width 808 height 25
click at [356, 613] on textarea at bounding box center [739, 621] width 808 height 25
click at [435, 616] on textarea at bounding box center [739, 621] width 808 height 25
click at [409, 614] on textarea at bounding box center [739, 621] width 808 height 25
type textarea "Good"
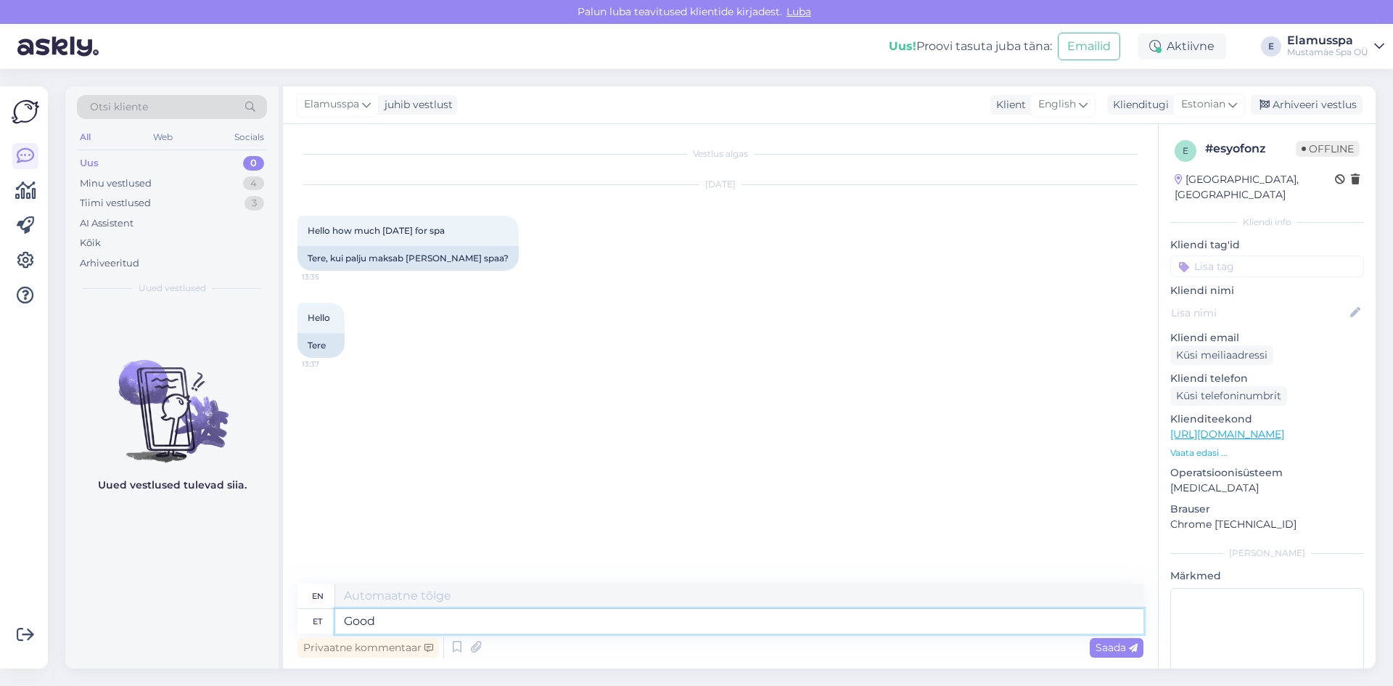
type textarea "Good"
type textarea "Good afternoon!"
type textarea "Good afternoon"
type textarea "Good afternoon!"
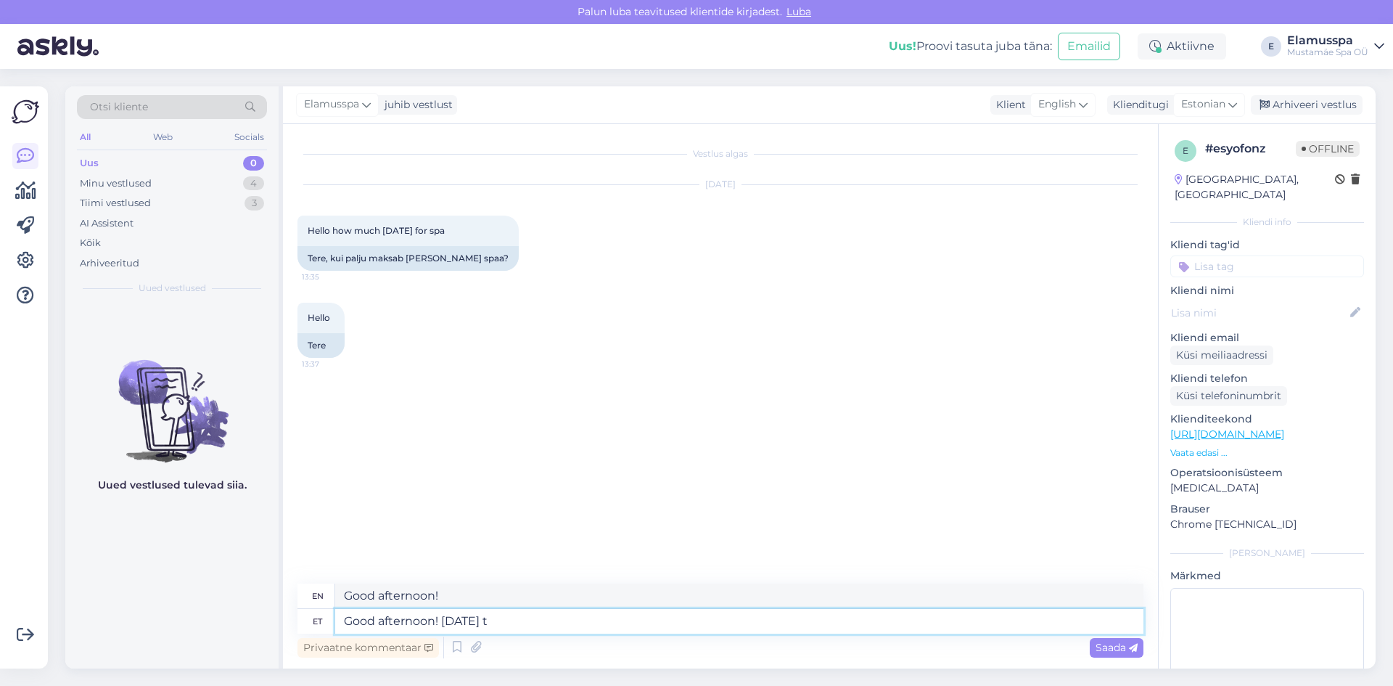
type textarea "Good afternoon! [DATE] th"
type textarea "Good afternoon! [DATE]"
type textarea "Good afternoon! [DATE] the"
type textarea "Good afternoon! [DATE]"
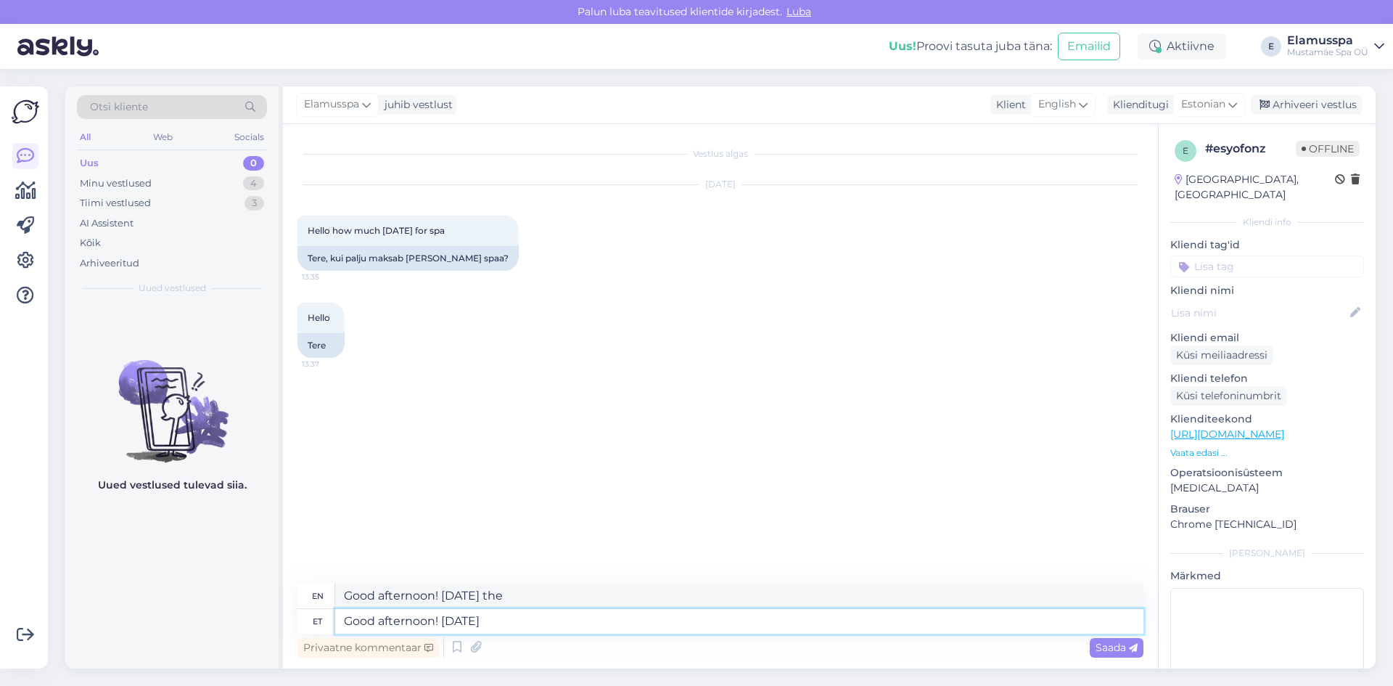
type textarea "Good afternoon! [DATE]"
type textarea "Good afternoon! [DATE] the"
type textarea "Good afternoon! [DATE] a"
type textarea "Good afternoon! [DATE]"
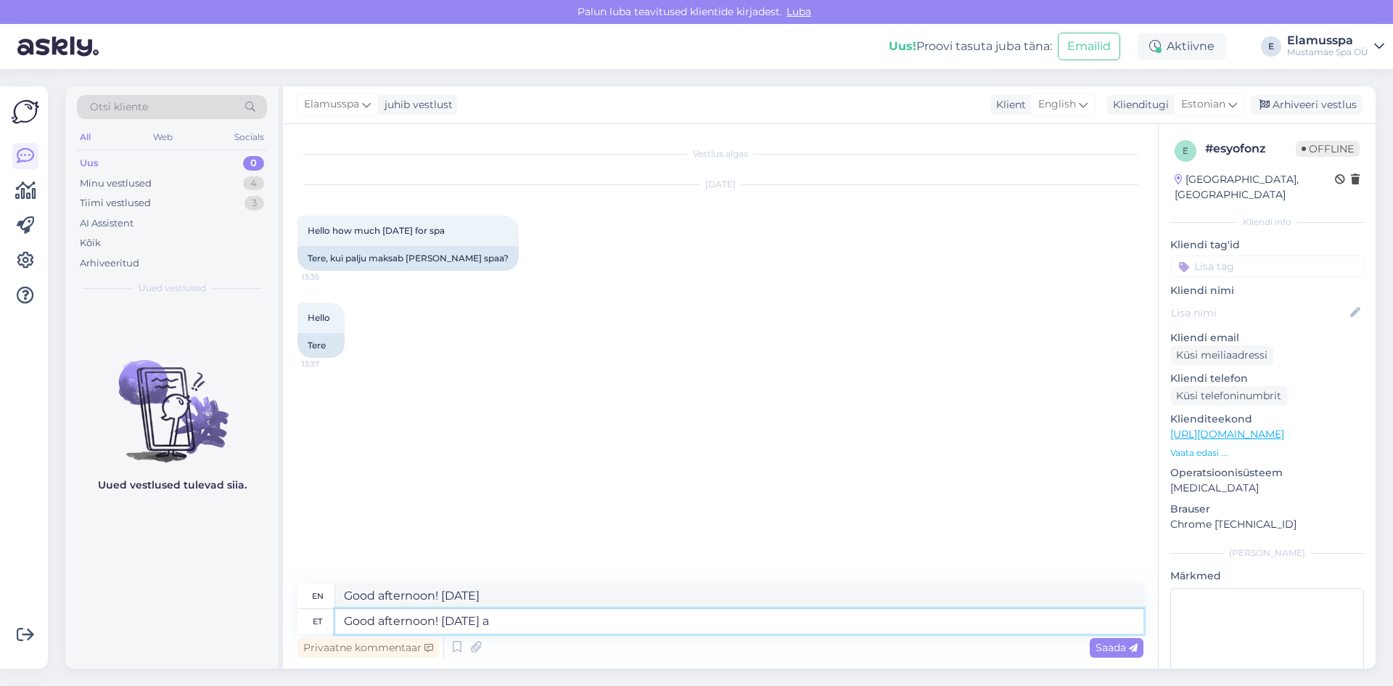
type textarea "Good afternoon! [DATE] a t"
type textarea "Good afternoon! [DATE] is a"
type textarea "Good afternoon! [DATE] a ticket"
type textarea "Good afternoon! [DATE] a ticket to"
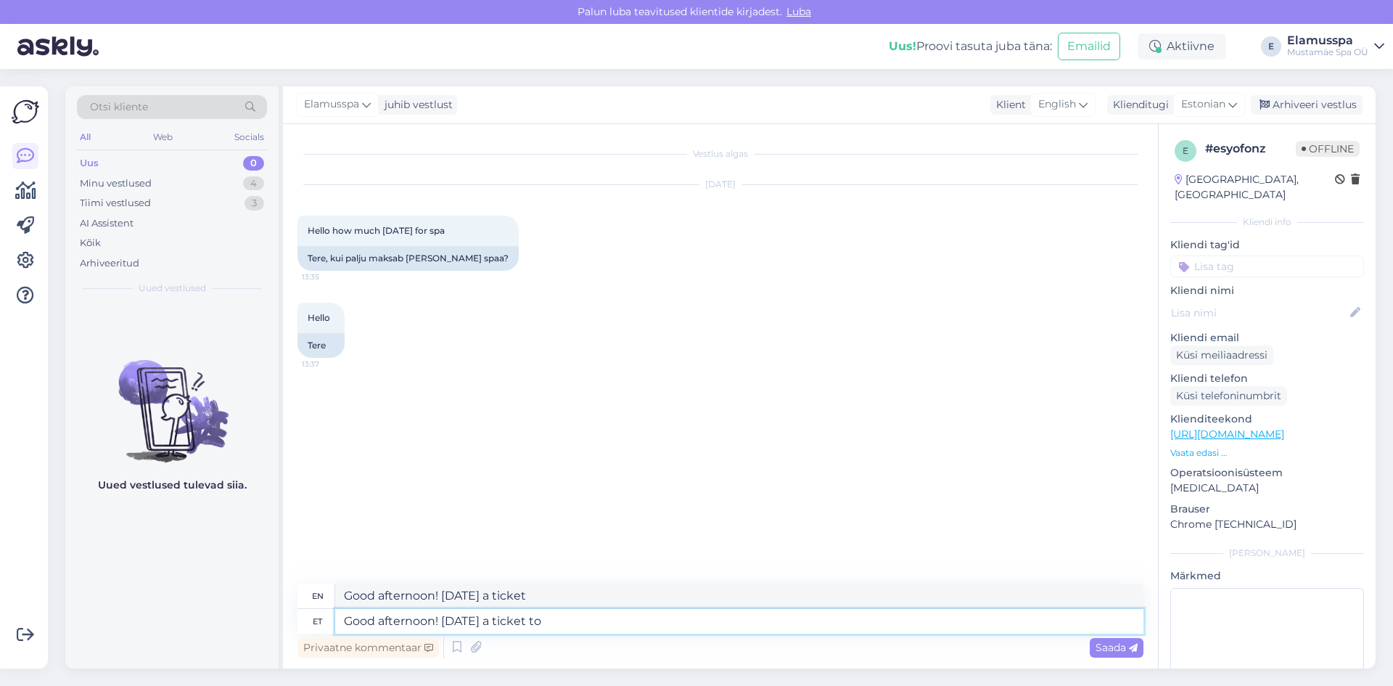
type textarea "Good afternoon! [DATE] a ticket to"
type textarea "Good afternoon! [DATE] a ticket to Elamus p"
type textarea "Good afternoon! [DATE] a ticket to [GEOGRAPHIC_DATA]"
type textarea "Good afternoon! [DATE] a ticket to Elamus Spa"
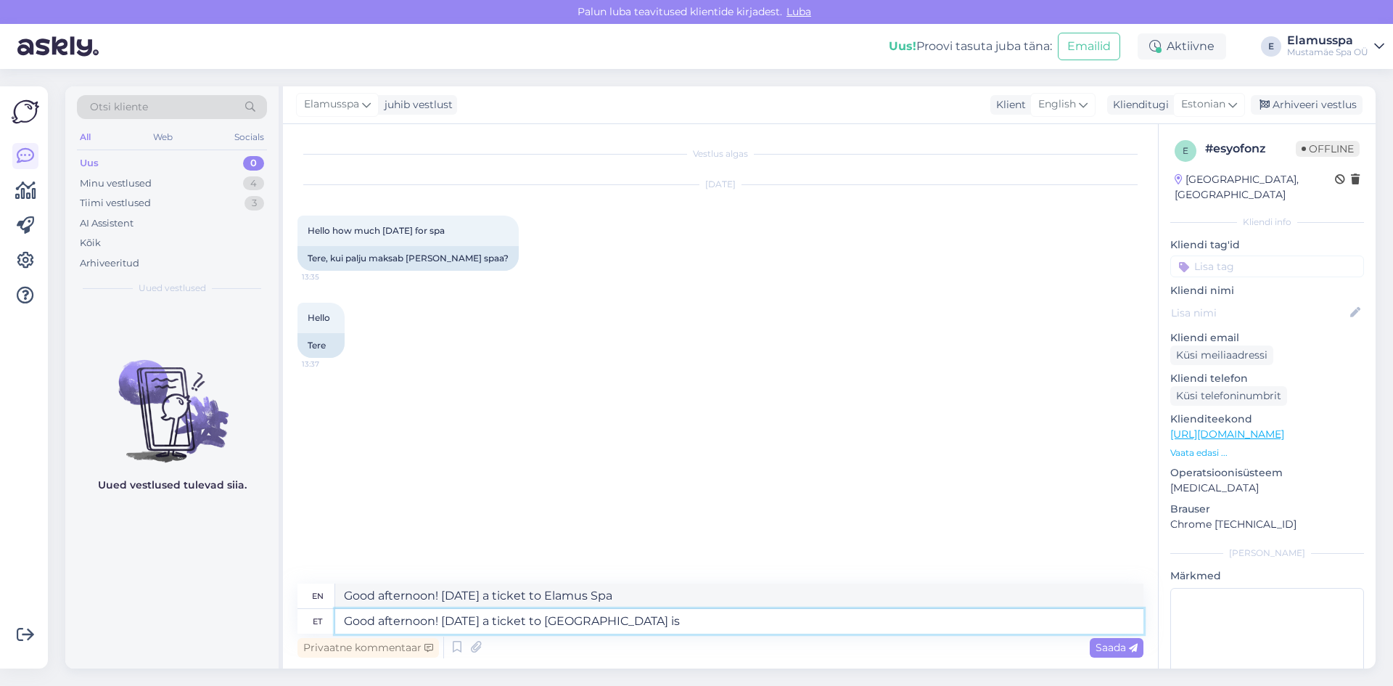
type textarea "Good afternoon! [DATE] a ticket to [GEOGRAPHIC_DATA] is 3"
type textarea "Good afternoon! [DATE] a ticket to [GEOGRAPHIC_DATA] is"
type textarea "Good afternoon! [DATE] a ticket to [GEOGRAPHIC_DATA] is 34"
type textarea "Good afternoon! [DATE] a ticket to [GEOGRAPHIC_DATA] is 34€ an"
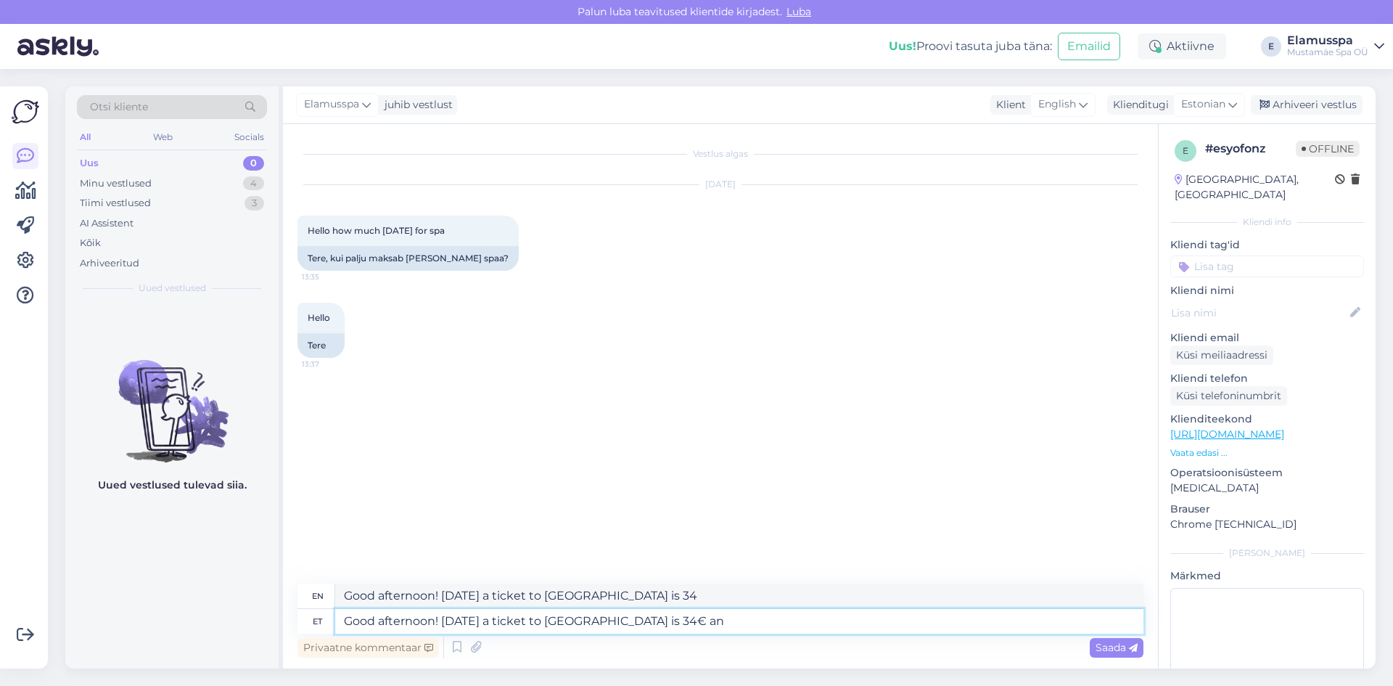
type textarea "Good afternoon! [DATE] a ticket to [GEOGRAPHIC_DATA] is €34"
type textarea "Good afternoon! [DATE] a ticket to [GEOGRAPHIC_DATA] is 34€ and to"
type textarea "Good afternoon! [DATE] a ticket to [GEOGRAPHIC_DATA] is €34 and up"
type textarea "Good afternoon! [DATE] a ticket to [GEOGRAPHIC_DATA] is 34€ and to Spa21+"
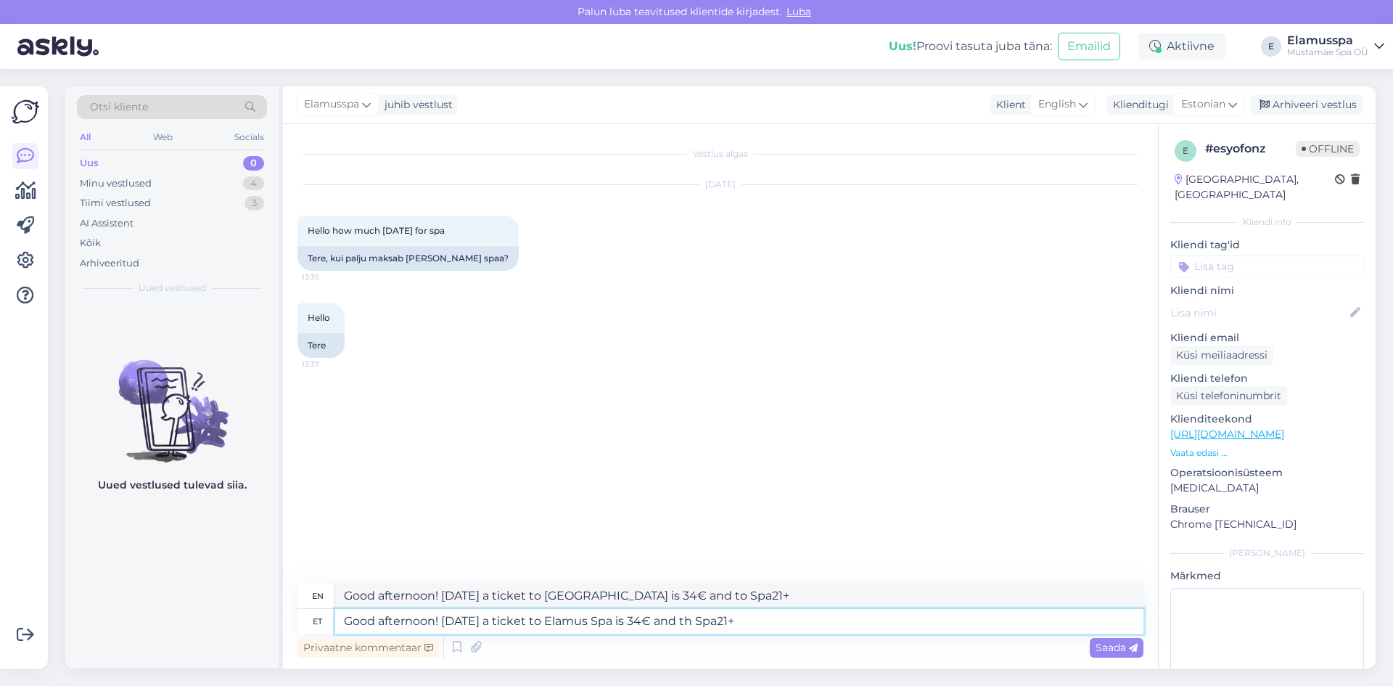
type textarea "Good afternoon! [DATE] a ticket to [GEOGRAPHIC_DATA] is 34€ and the Spa21+"
type textarea "Good afternoon! [DATE] a ticket to [GEOGRAPHIC_DATA] is 34€ and the Spa21+ tick…"
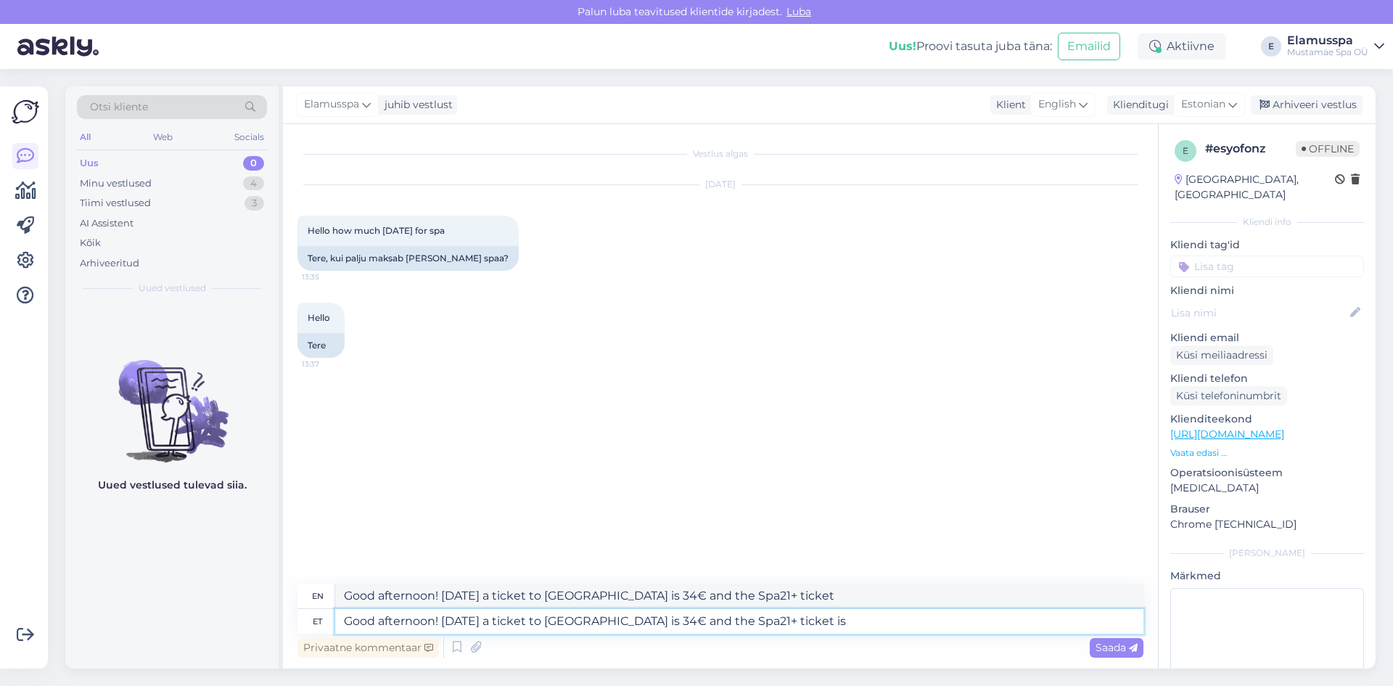
type textarea "Good afternoon! [DATE] a ticket to [GEOGRAPHIC_DATA] is 34€ and the Spa21+ tick…"
type textarea "Good afternoon! [DATE] a ticket to Elamus Spa is 34€ and the Spa21+ ticket is 5…"
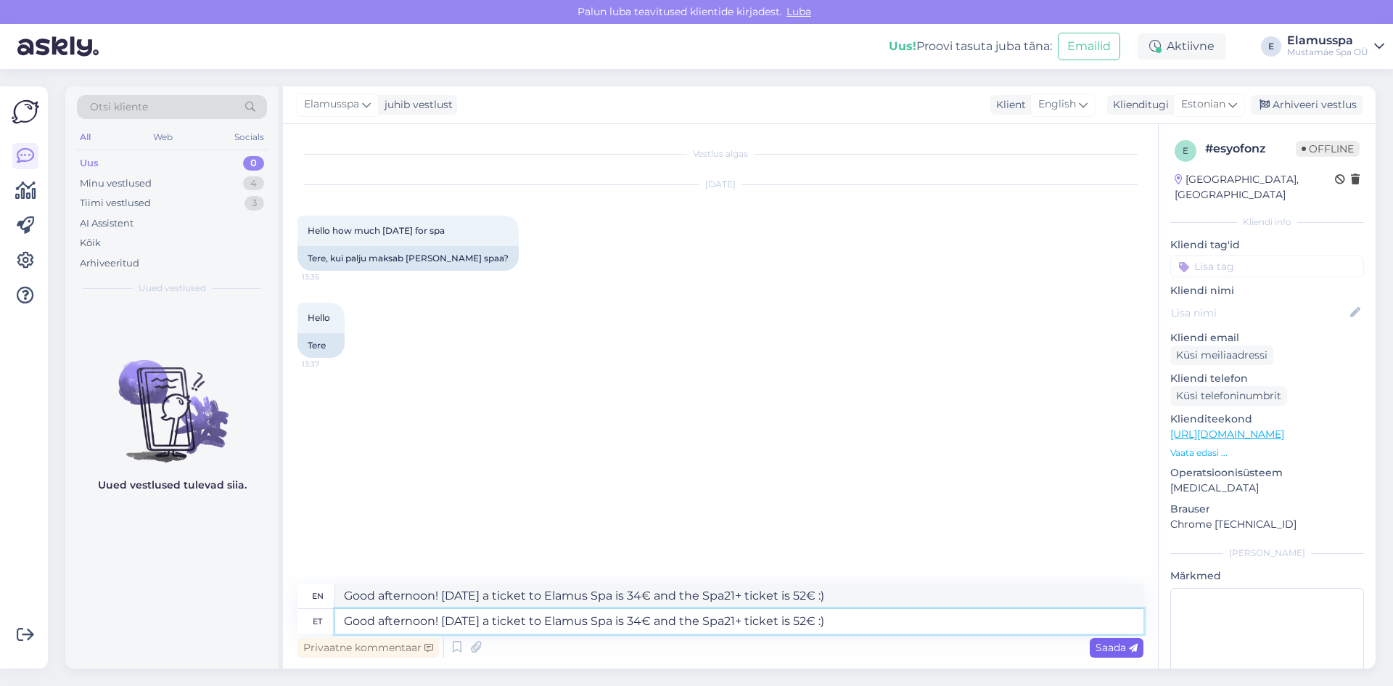
type textarea "Good afternoon! [DATE] a ticket to Elamus Spa is 34€ and the Spa21+ ticket is 5…"
click at [1117, 642] on span "Saada" at bounding box center [1117, 647] width 42 height 13
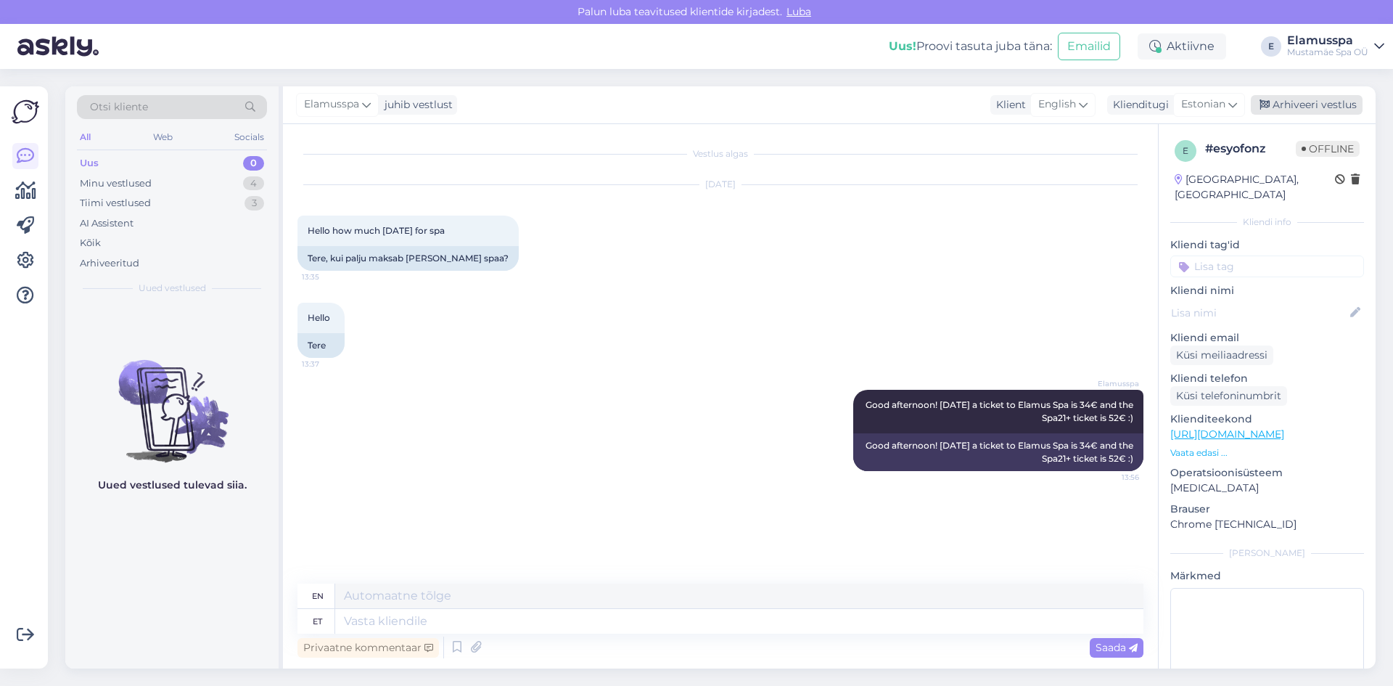
click at [1316, 97] on div "Arhiveeri vestlus" at bounding box center [1307, 105] width 112 height 20
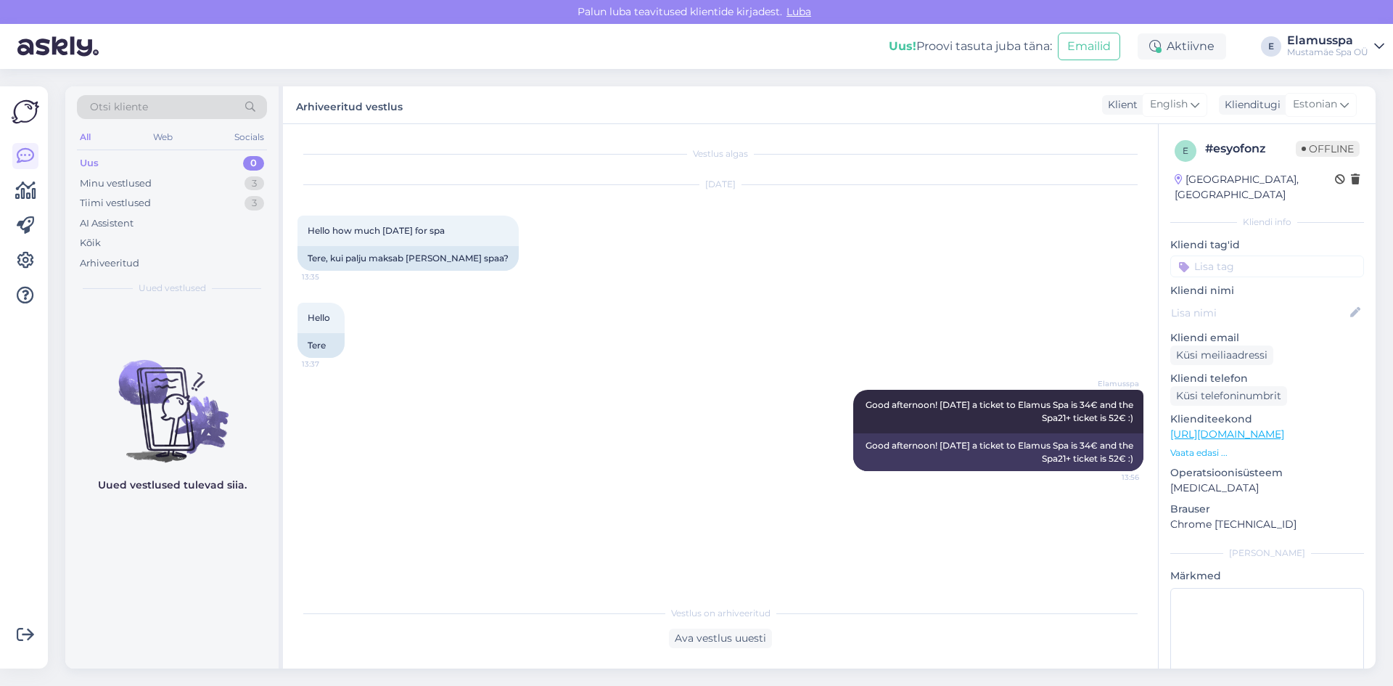
click at [210, 171] on div "Uus 0" at bounding box center [172, 163] width 190 height 20
click at [210, 179] on div "Minu vestlused 3" at bounding box center [172, 183] width 190 height 20
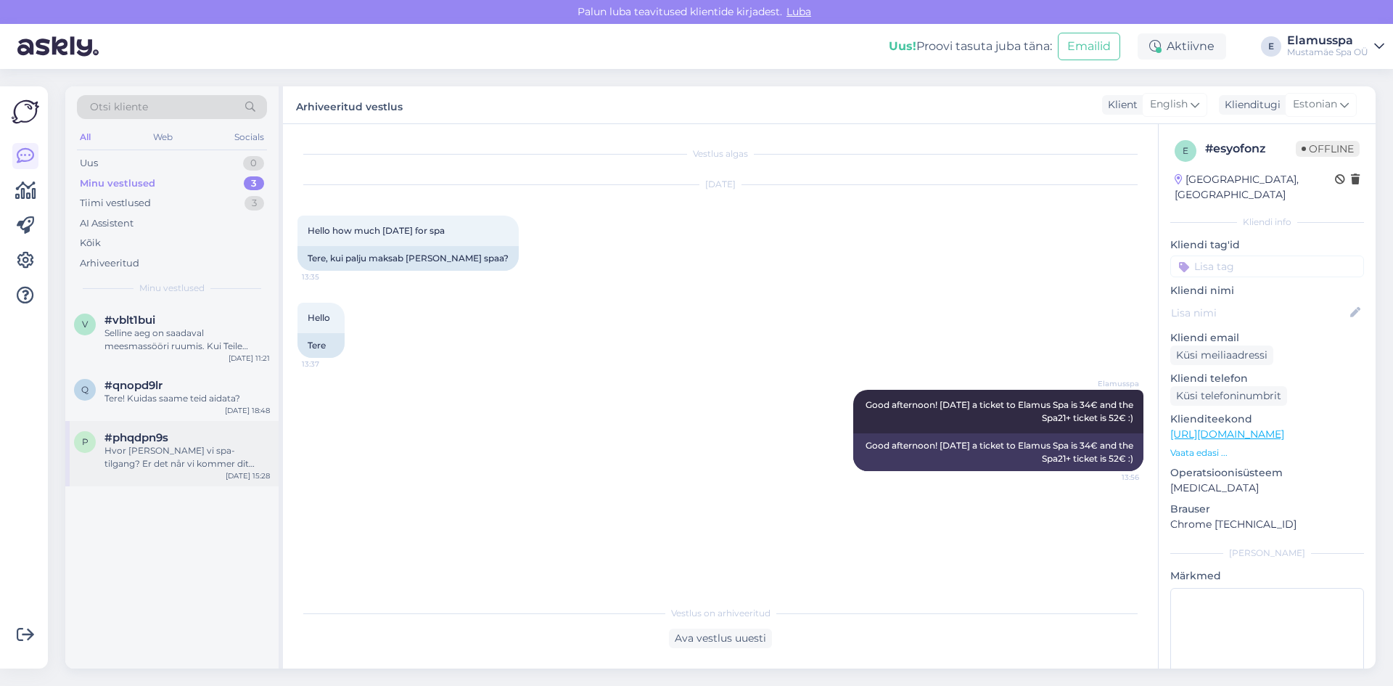
click at [155, 443] on span "#phqdpn9s" at bounding box center [137, 437] width 64 height 13
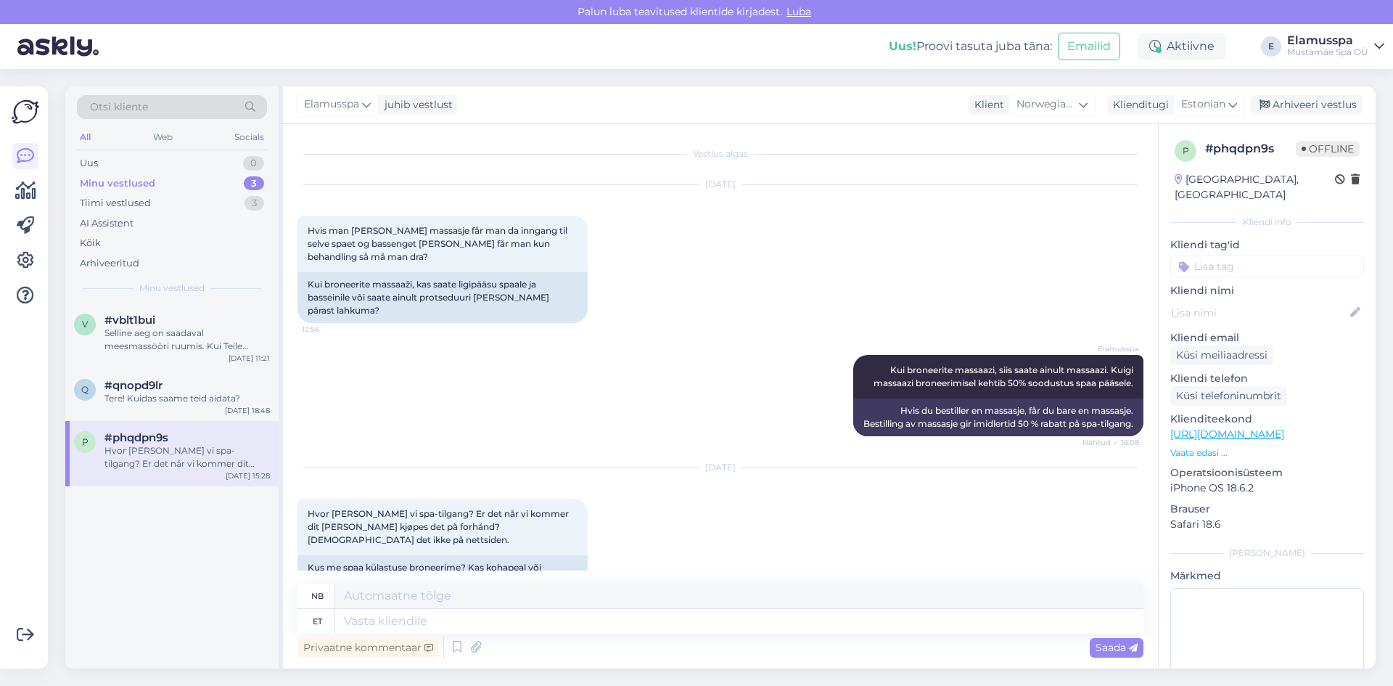
scroll to position [25, 0]
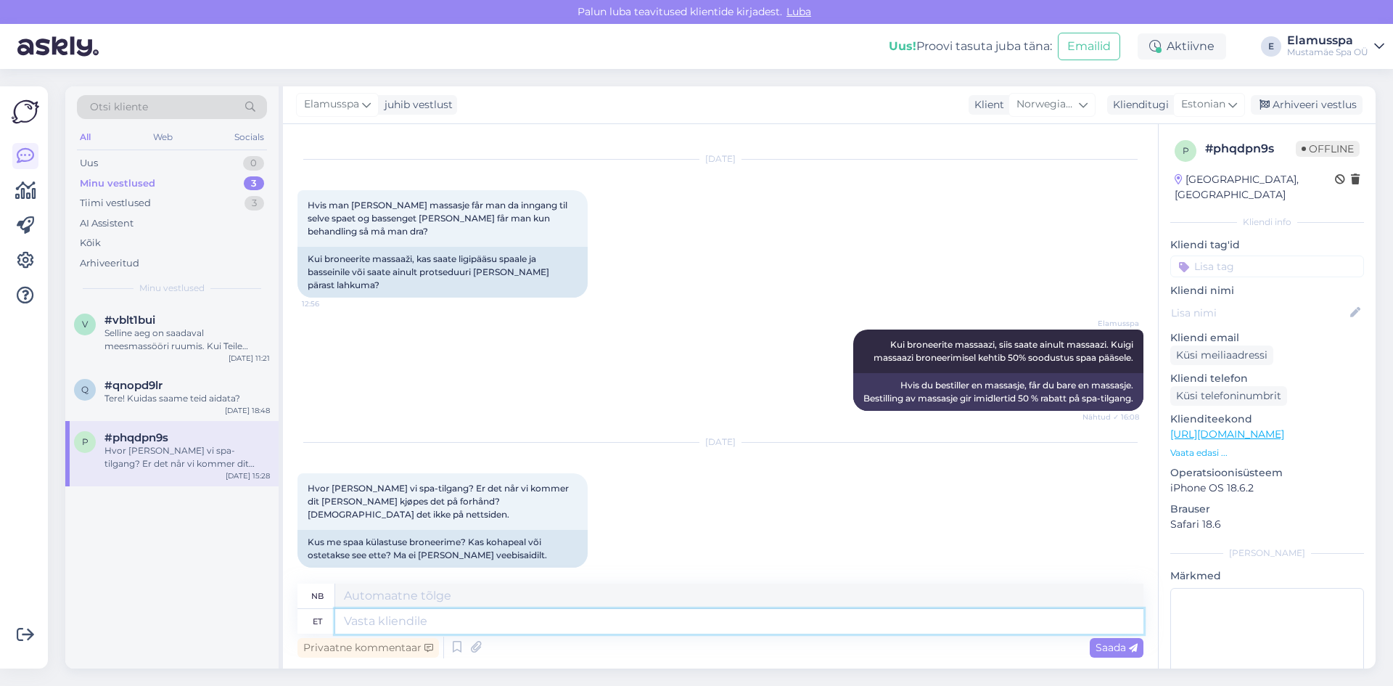
click at [390, 615] on textarea at bounding box center [739, 621] width 808 height 25
type textarea "T"
type textarea "Seda"
type textarea "Dette"
type textarea "Seda"
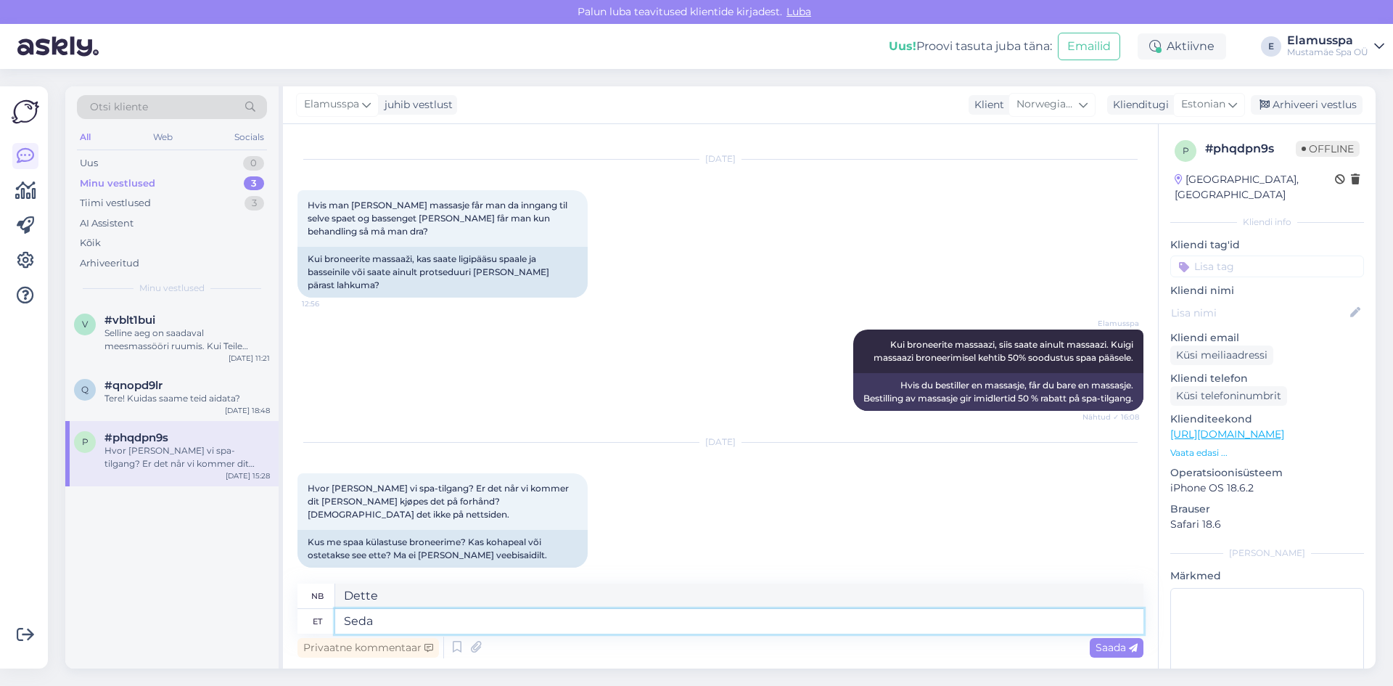
type textarea "Sed"
type textarea "S"
type textarea "T"
drag, startPoint x: 430, startPoint y: 609, endPoint x: 631, endPoint y: 615, distance: 201.1
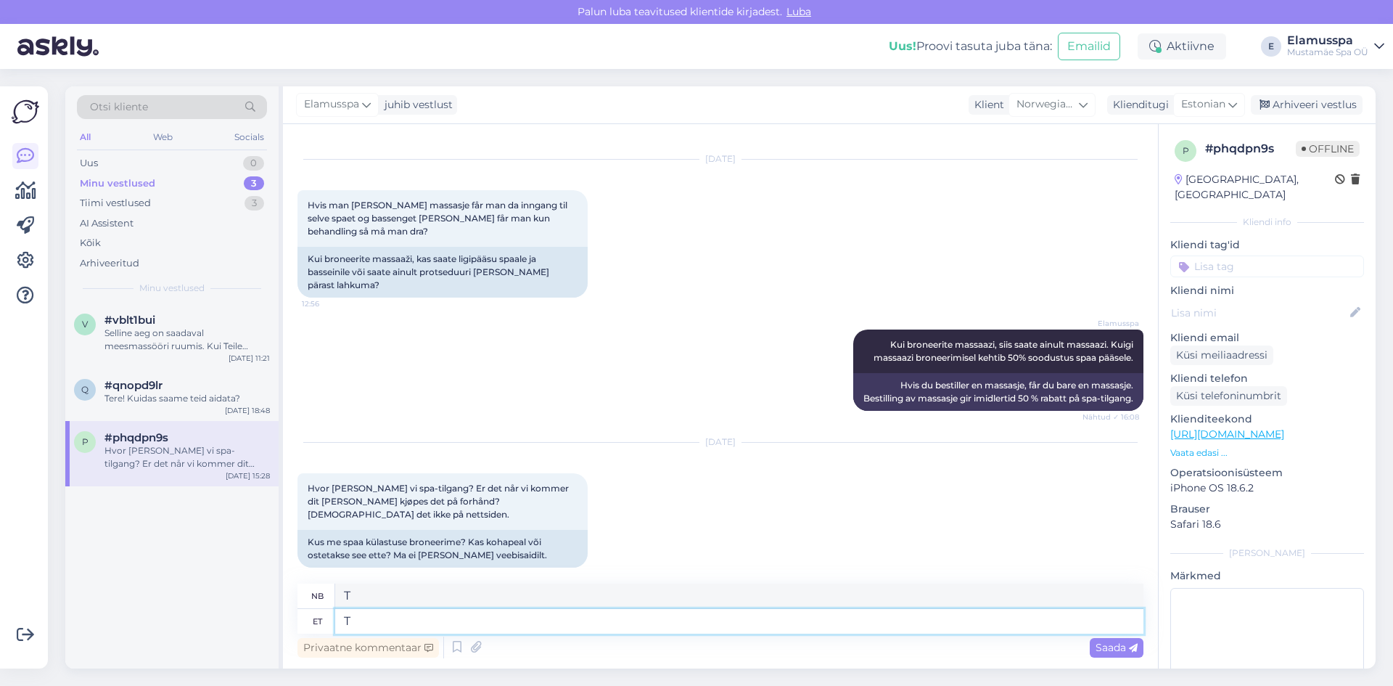
click at [631, 615] on textarea "T" at bounding box center [739, 621] width 808 height 25
type textarea "Tavaliselt"
type textarea "Vanligvis"
type textarea "Tavaliselt broneeritakse"
type textarea "Vanligvis booket"
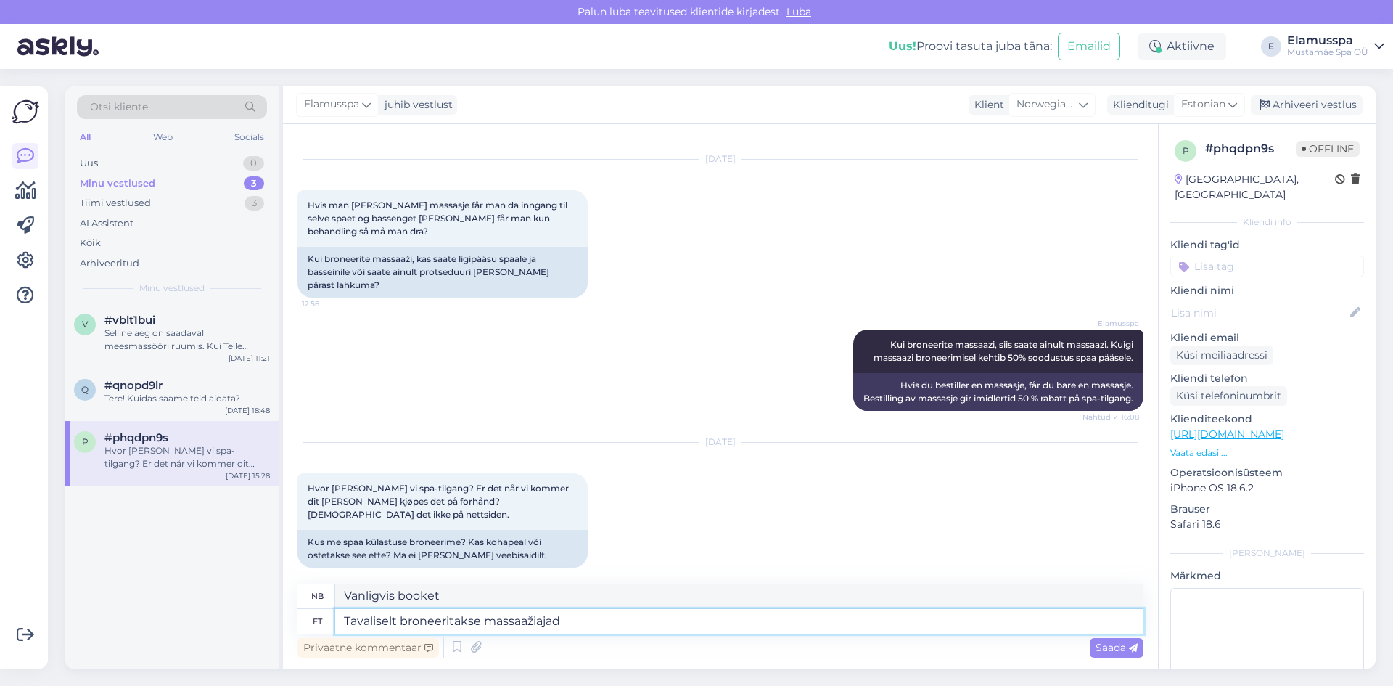
type textarea "Tavaliselt broneeritakse massaažiajad e"
type textarea "Massasjetimer bestilles vanligvis"
type textarea "Tavaliselt broneeritakse massaažiajad ette"
type textarea "Massasjetimer bestilles vanligvis på forhånd."
type textarea "Tavaliselt broneeritakse massaažiajad ette,"
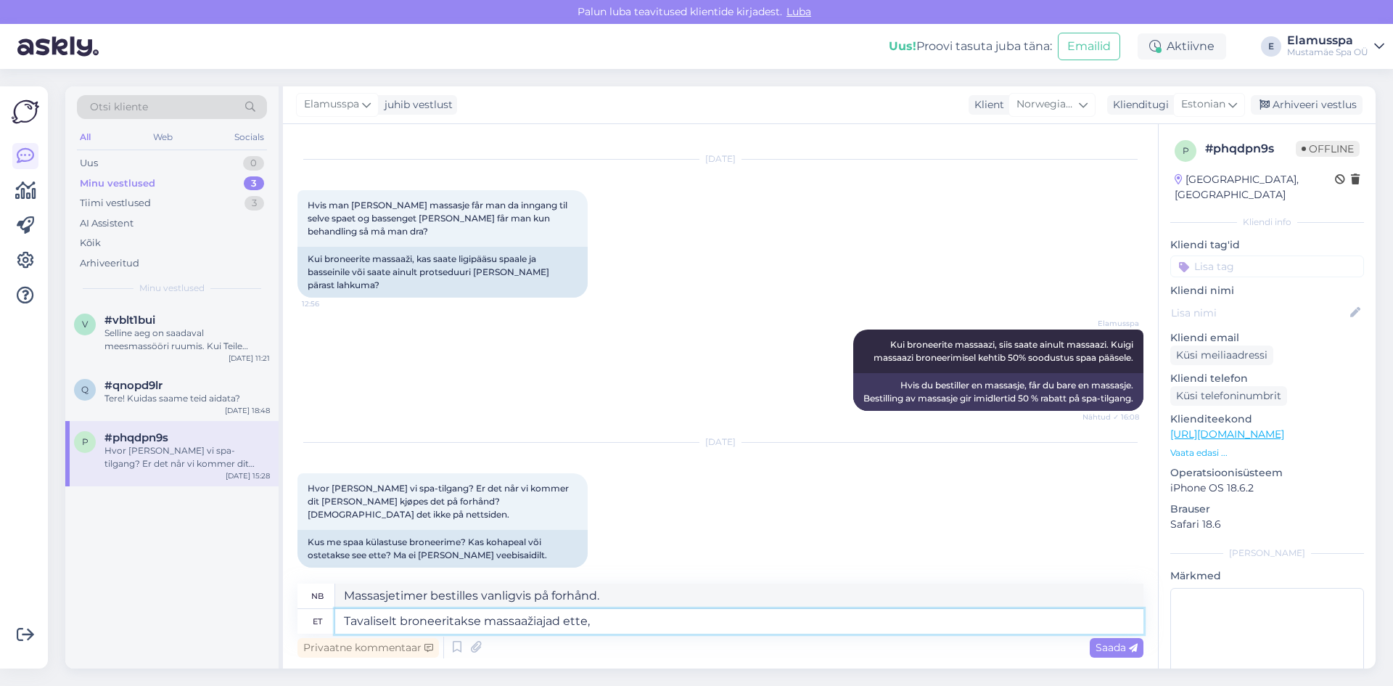
type textarea "Massasjetimer bestilles vanligvis på forhånd,"
type textarea "Tavaliselt broneeritakse massaažiajad ette."
type textarea "Massasjetimer bestilles vanligvis på forhånd."
type textarea "Tavaliselt broneeritakse massaažiajad ette. Seda on vü"
type textarea "Massasjetimer bestilles vanligvis på forhånd. Dette er"
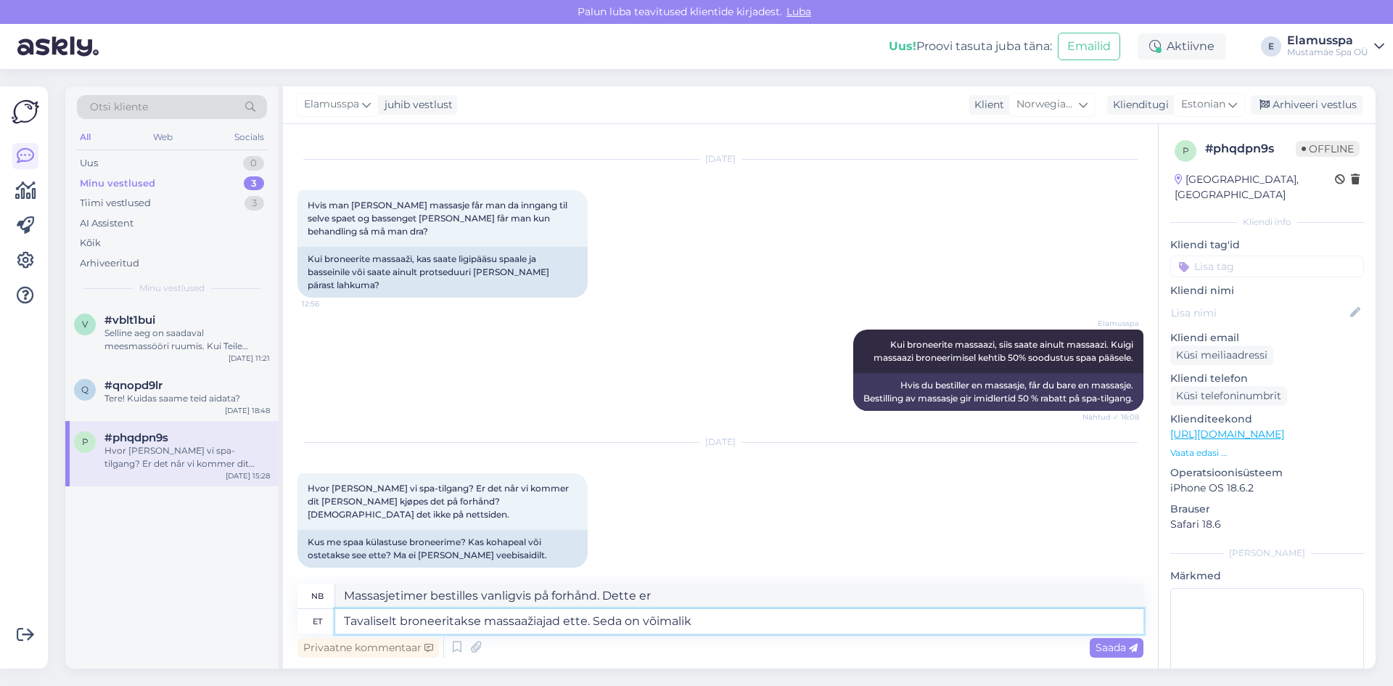
type textarea "Tavaliselt broneeritakse massaažiajad ette. Seda on võimalik"
type textarea "Massasjetimer bestilles vanligvis på forhånd. Det [PERSON_NAME]"
type textarea "Tavaliselt broneeritakse massaažiajad ette. Seda on võimalik teha"
type textarea "Massasjetimer bestilles vanligvis på forhånd. Dette [PERSON_NAME]"
type textarea "Tavaliselt broneeritakse massaažiajad ette. Seda on võimalik teha siin cha"
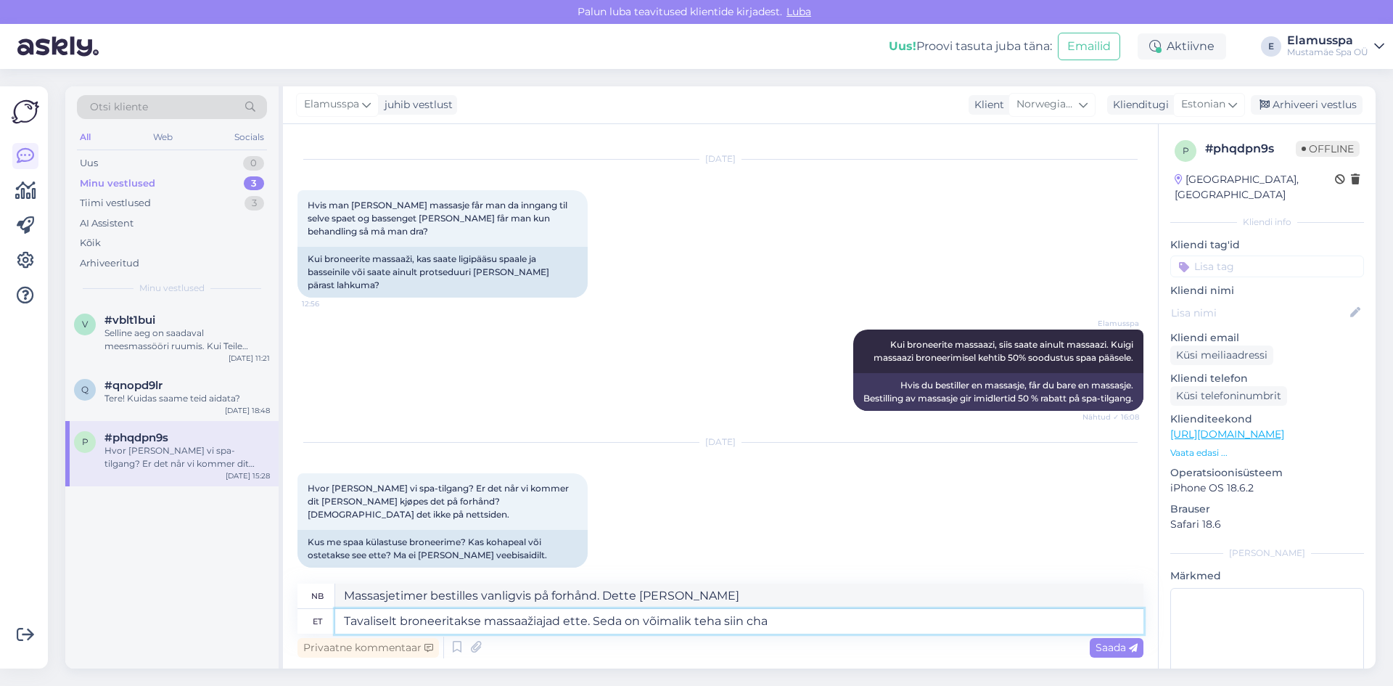
type textarea "Massasjetimer bestilles vanligvis på forhånd. Du kan gjøre dette her"
type textarea "Tavaliselt broneeritakse massaažiajad ette. Seda on võimalik teha siin chatis"
type textarea "Massasjetimer bestilles vanligvis på forhånd. Dette kan gjøres her i chatten."
type textarea "Tavaliselt broneeritakse massaažiajad ette. Seda on võimalik teha siin chatis v…"
type textarea "Massasjetimer bestilles vanligvis på forhånd. Dette kan gjøres her i chatten [P…"
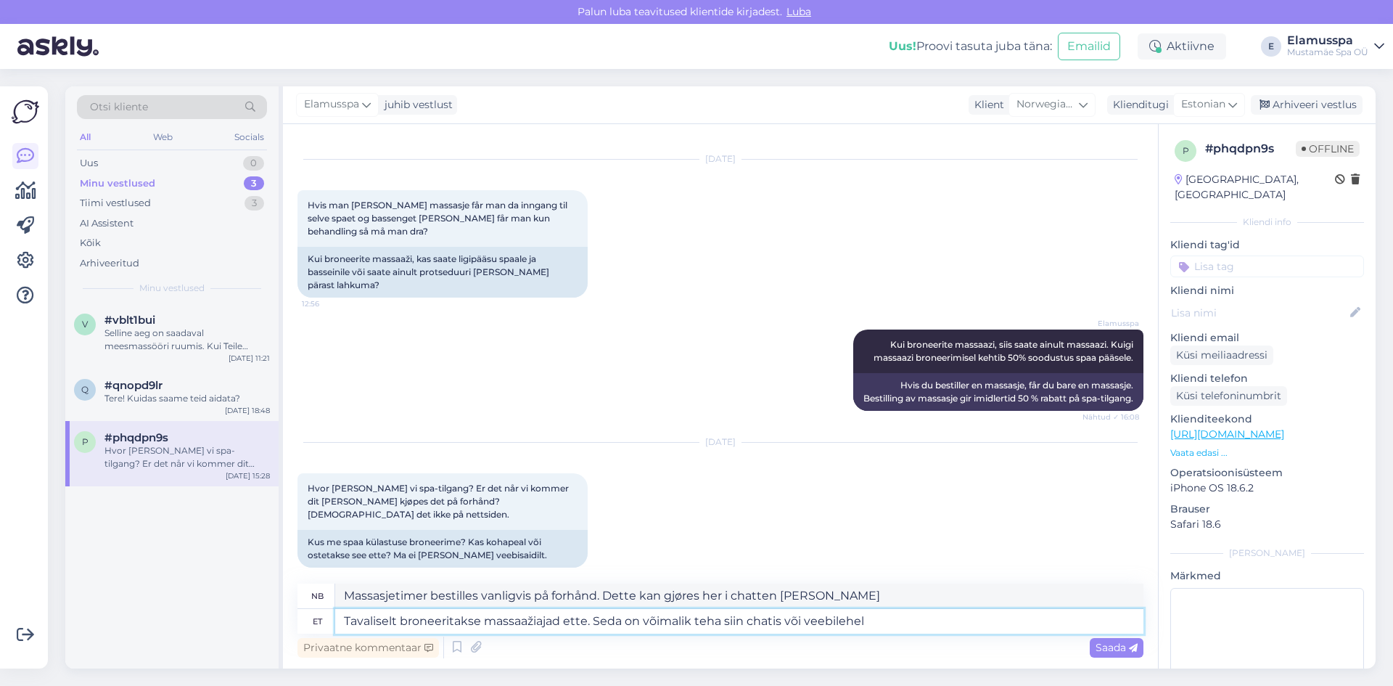
type textarea "Tavaliselt broneeritakse massaažiajad ette. Seda on võimalik teha siin chatis v…"
type textarea "Massasjetimer bestilles vanligvis på forhånd. Dette kan gjøres her i chatten [P…"
paste textarea "[URL][DOMAIN_NAME]"
type textarea "Tavaliselt broneeritakse massaažiajad ette. Seda on võimalik teha siin chatis v…"
type textarea "Massasjetimer bestilles vanligvis på forhånd. Dette kan gjøres her i chatten [P…"
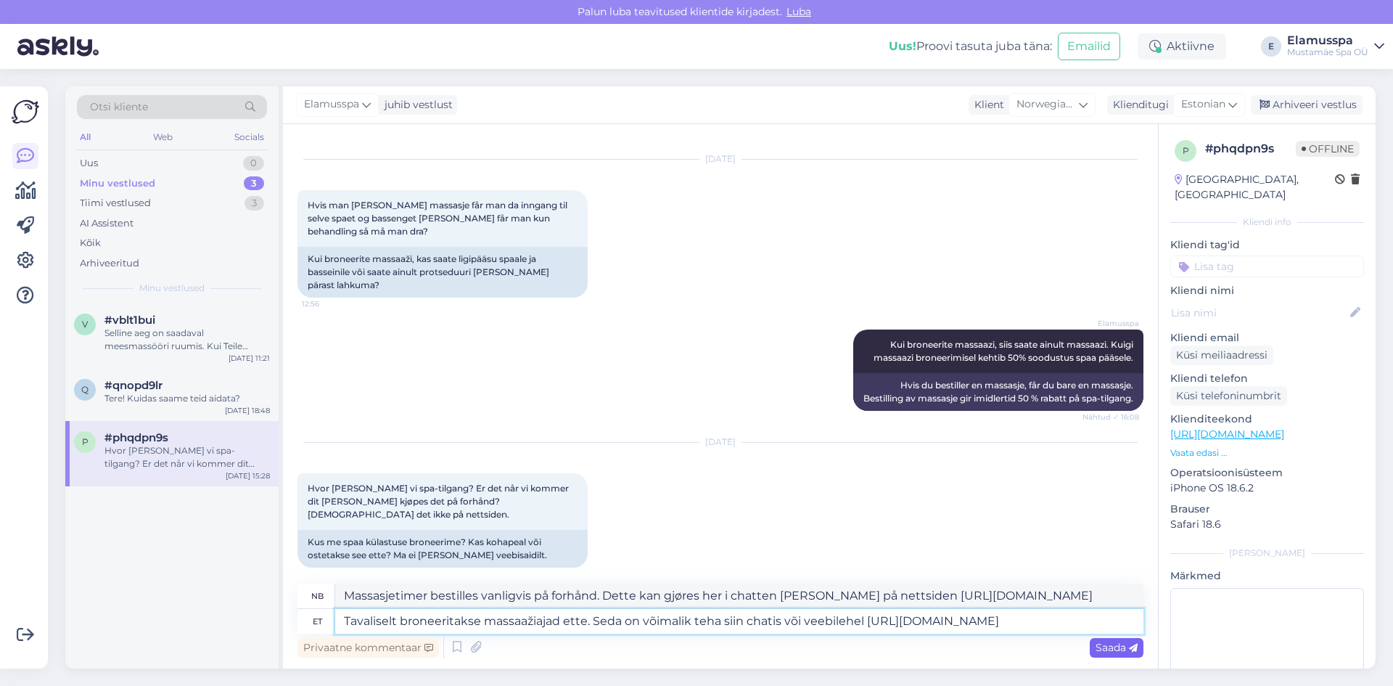
type textarea "Tavaliselt broneeritakse massaažiajad ette. Seda on võimalik teha siin chatis v…"
click at [1094, 647] on div "Saada" at bounding box center [1117, 648] width 54 height 20
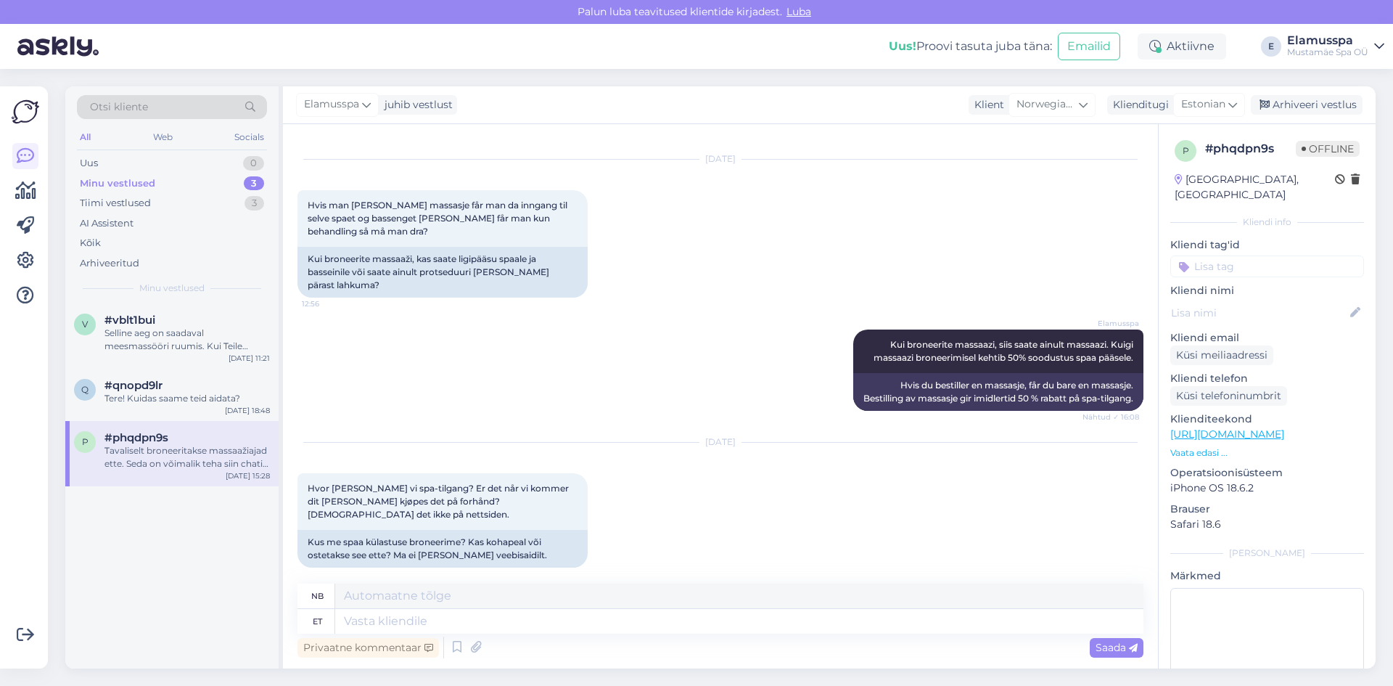
scroll to position [195, 0]
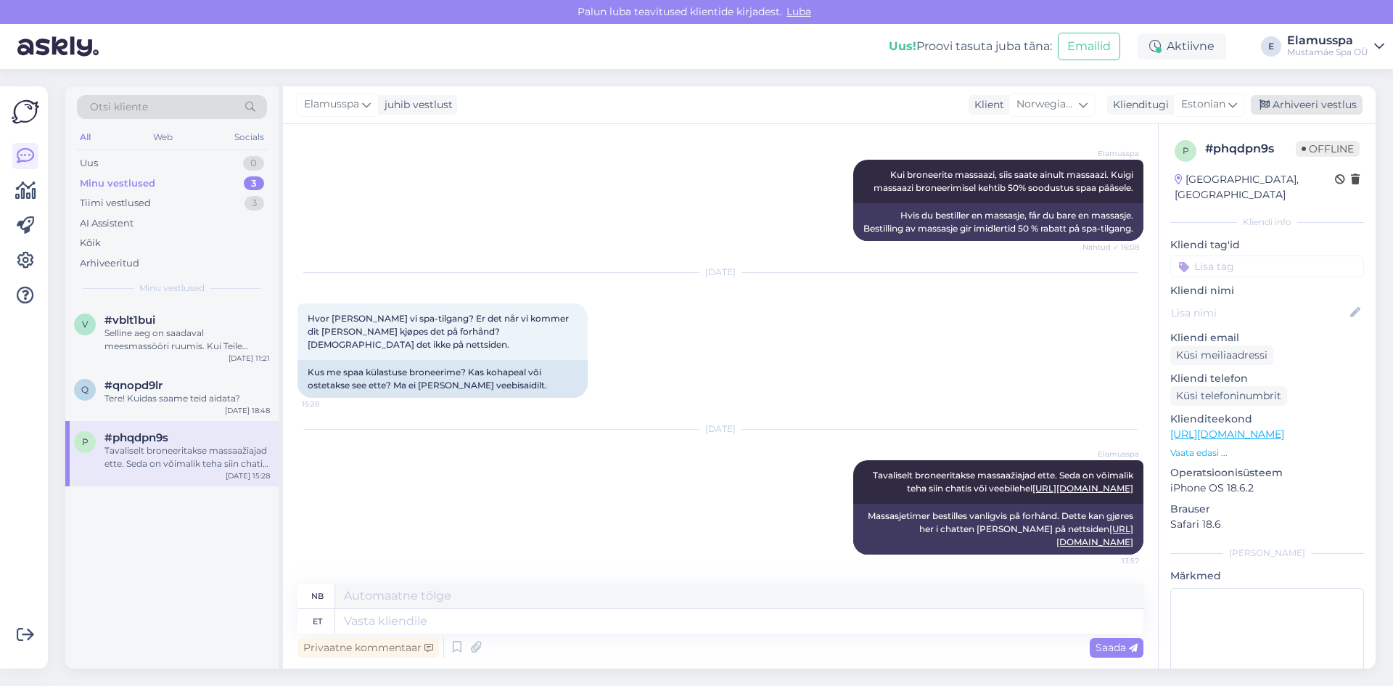
click at [1312, 102] on div "Arhiveeri vestlus" at bounding box center [1307, 105] width 112 height 20
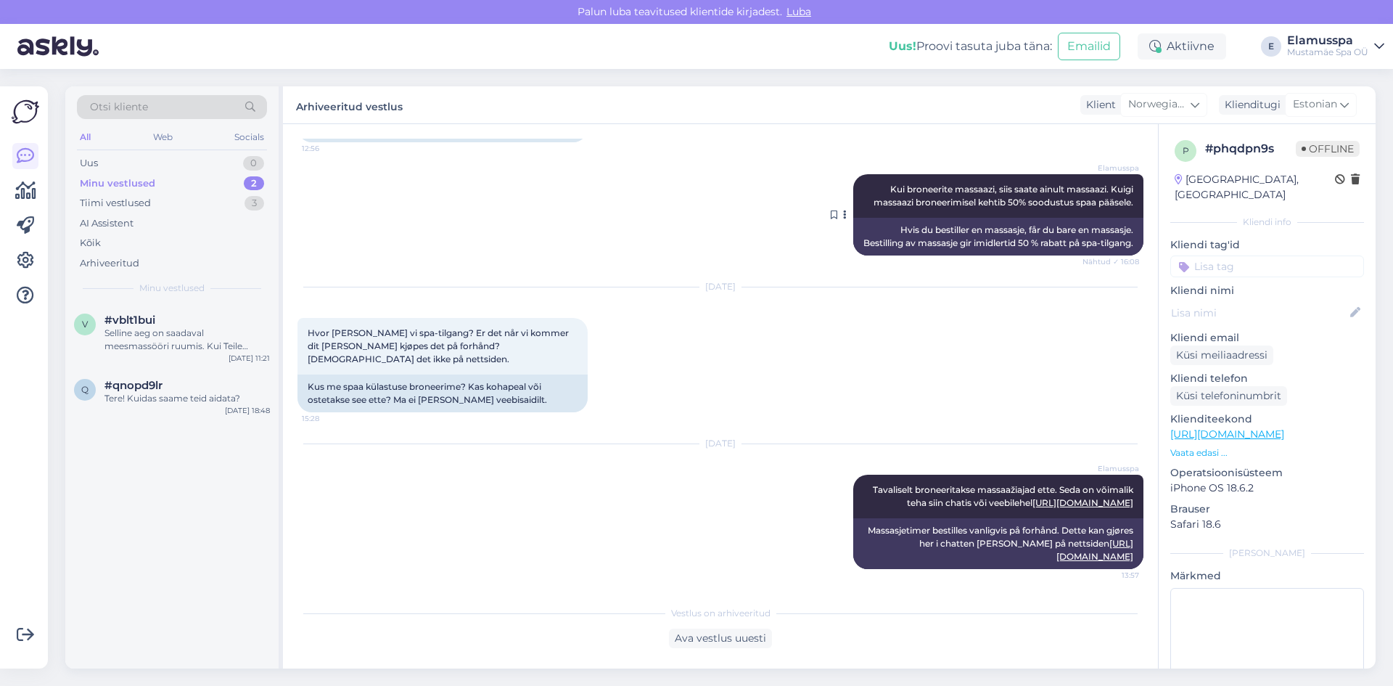
scroll to position [181, 0]
click at [190, 377] on div "q #qnopd9lr Tere! Kuidas saame teid aidata? [DATE] 18:48" at bounding box center [171, 395] width 213 height 52
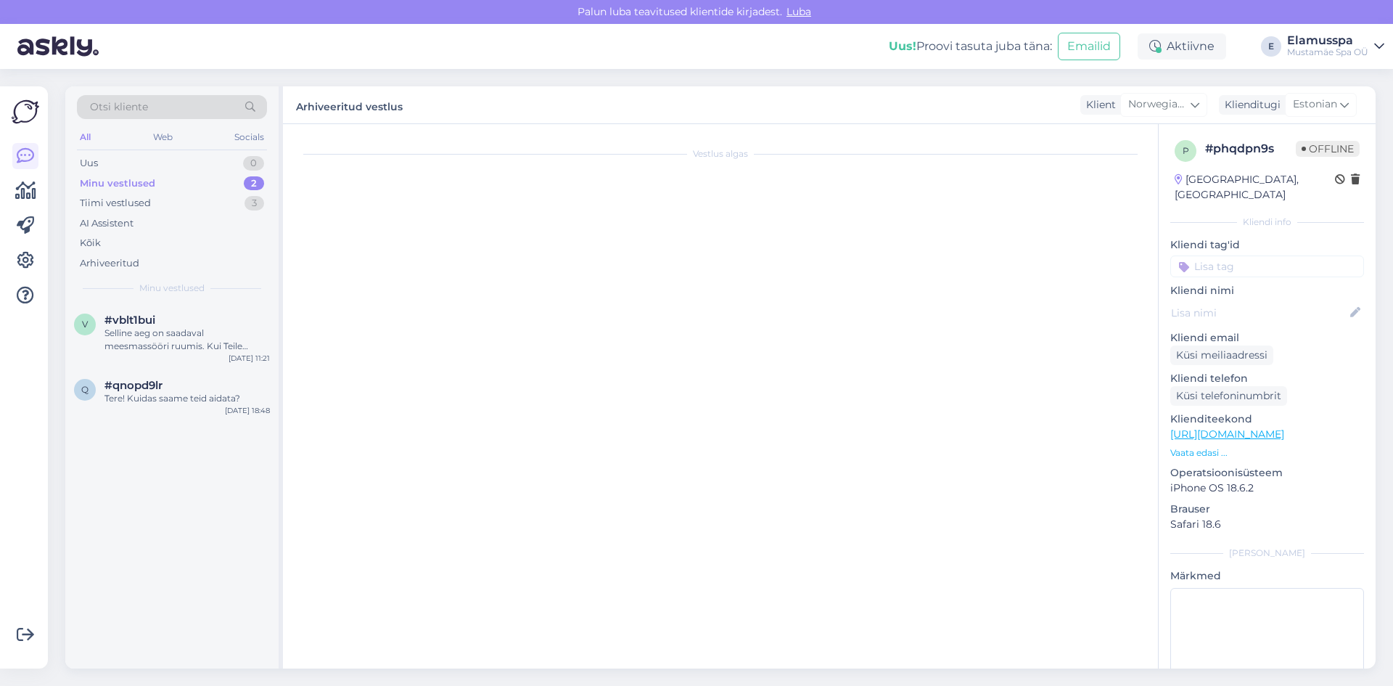
scroll to position [0, 0]
